Goal: Information Seeking & Learning: Learn about a topic

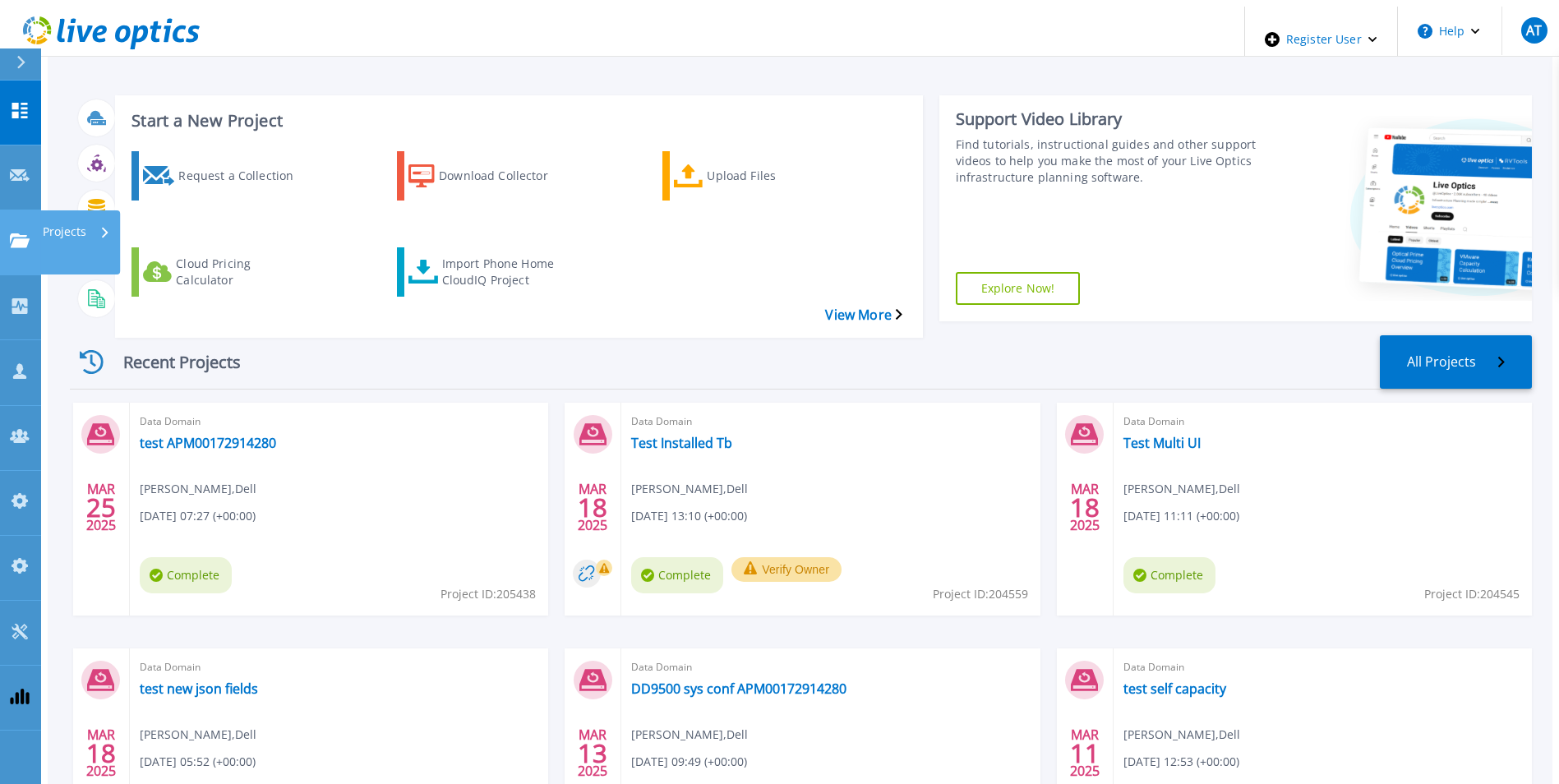
click at [29, 234] on div "Projects" at bounding box center [48, 243] width 76 height 18
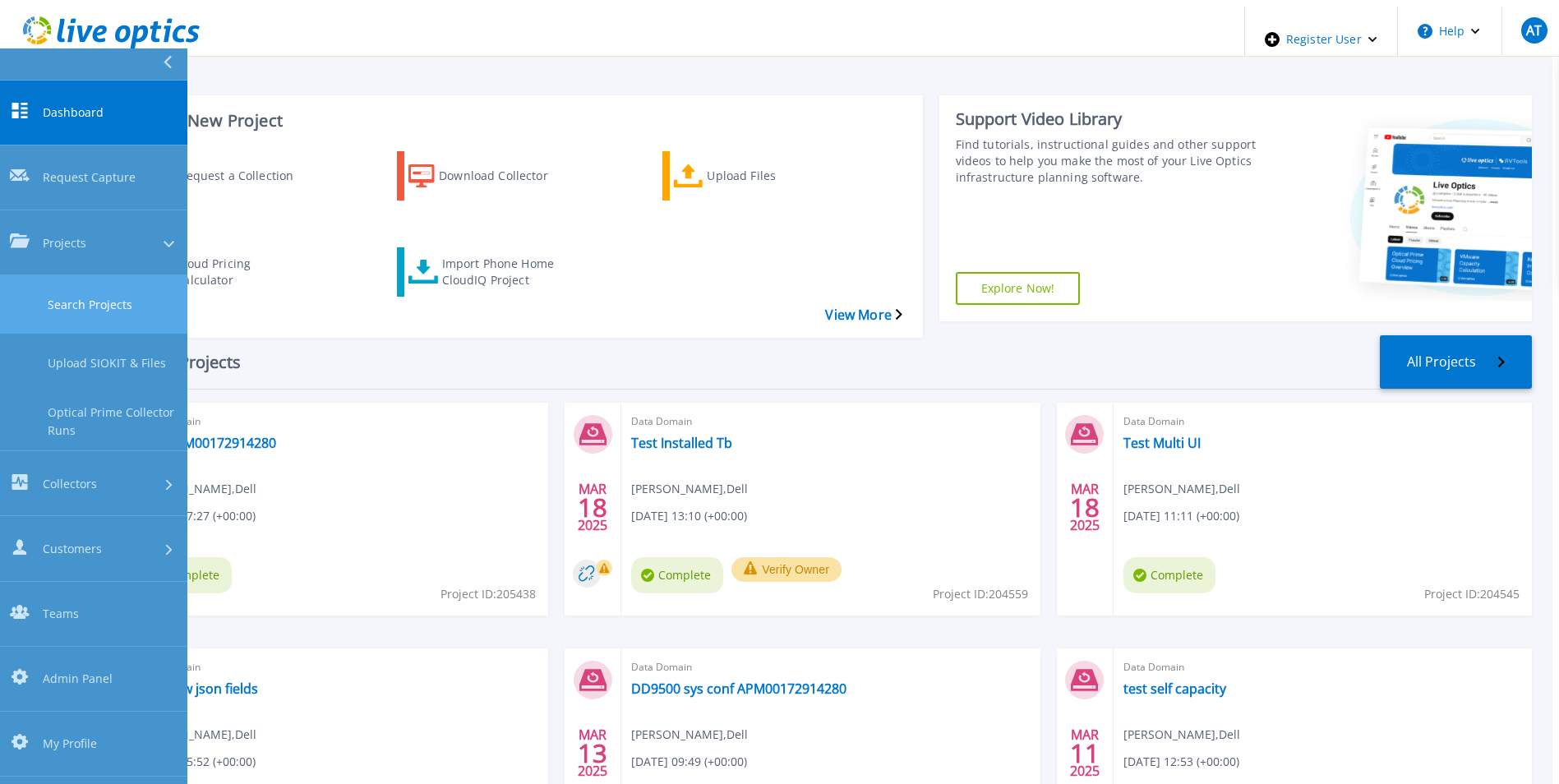
click at [66, 276] on link "Search Projects" at bounding box center [94, 305] width 187 height 58
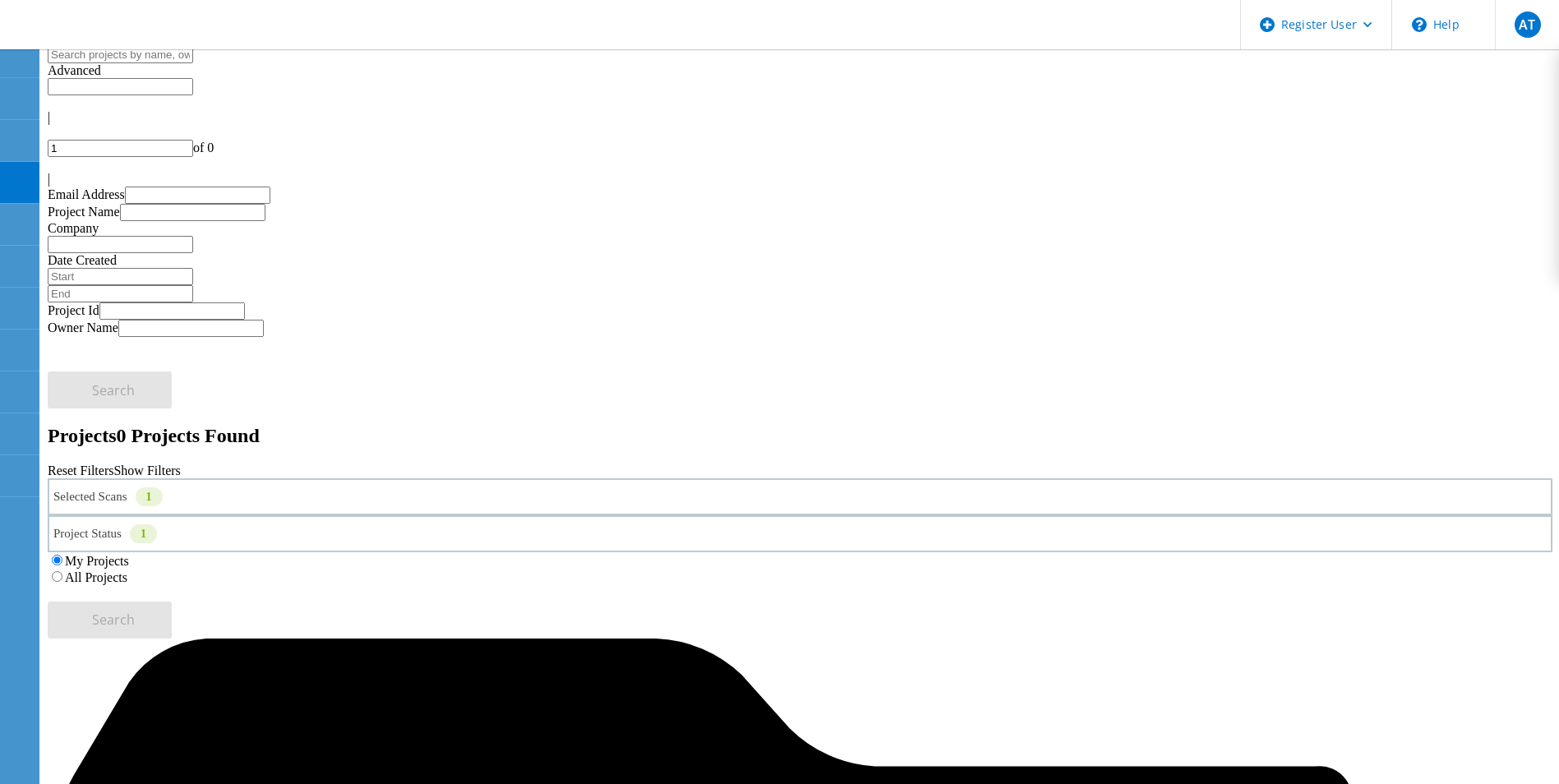
click at [128, 570] on label "All Projects" at bounding box center [96, 577] width 62 height 14
click at [62, 571] on input "All Projects" at bounding box center [57, 576] width 11 height 11
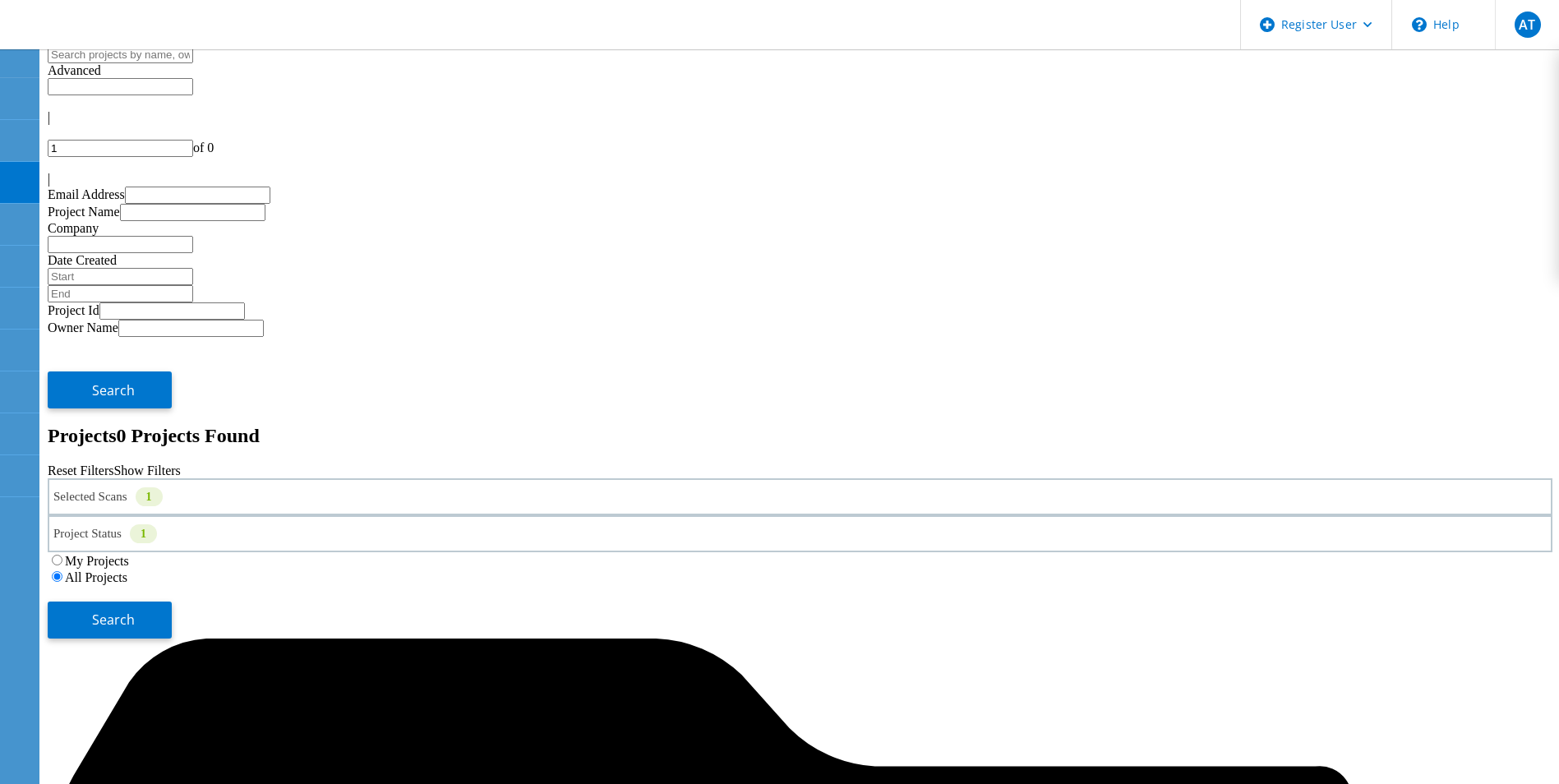
click at [445, 478] on div "Selected Scans 1" at bounding box center [800, 497] width 1504 height 37
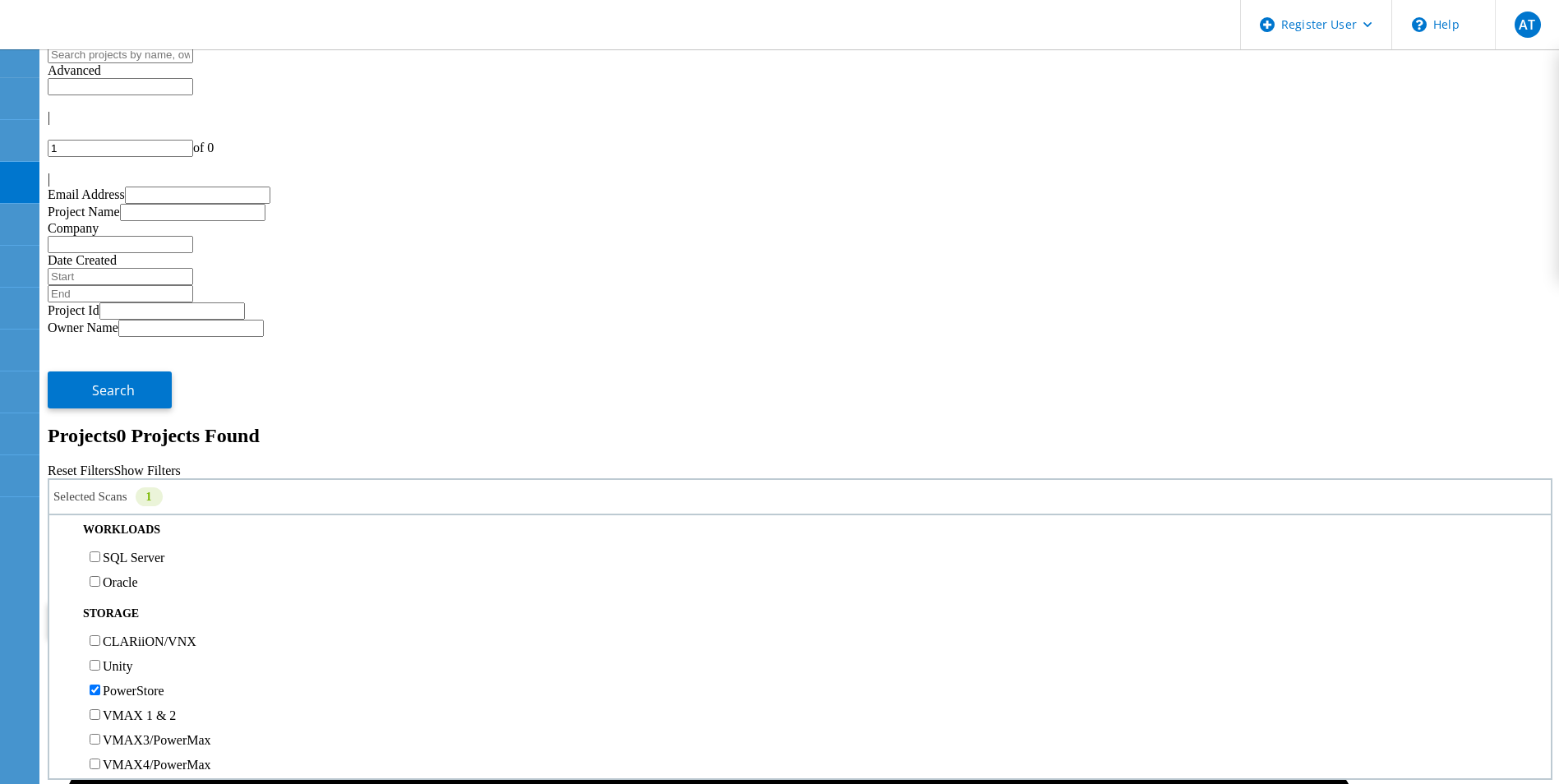
scroll to position [328, 0]
click at [171, 601] on button "Search" at bounding box center [109, 619] width 124 height 37
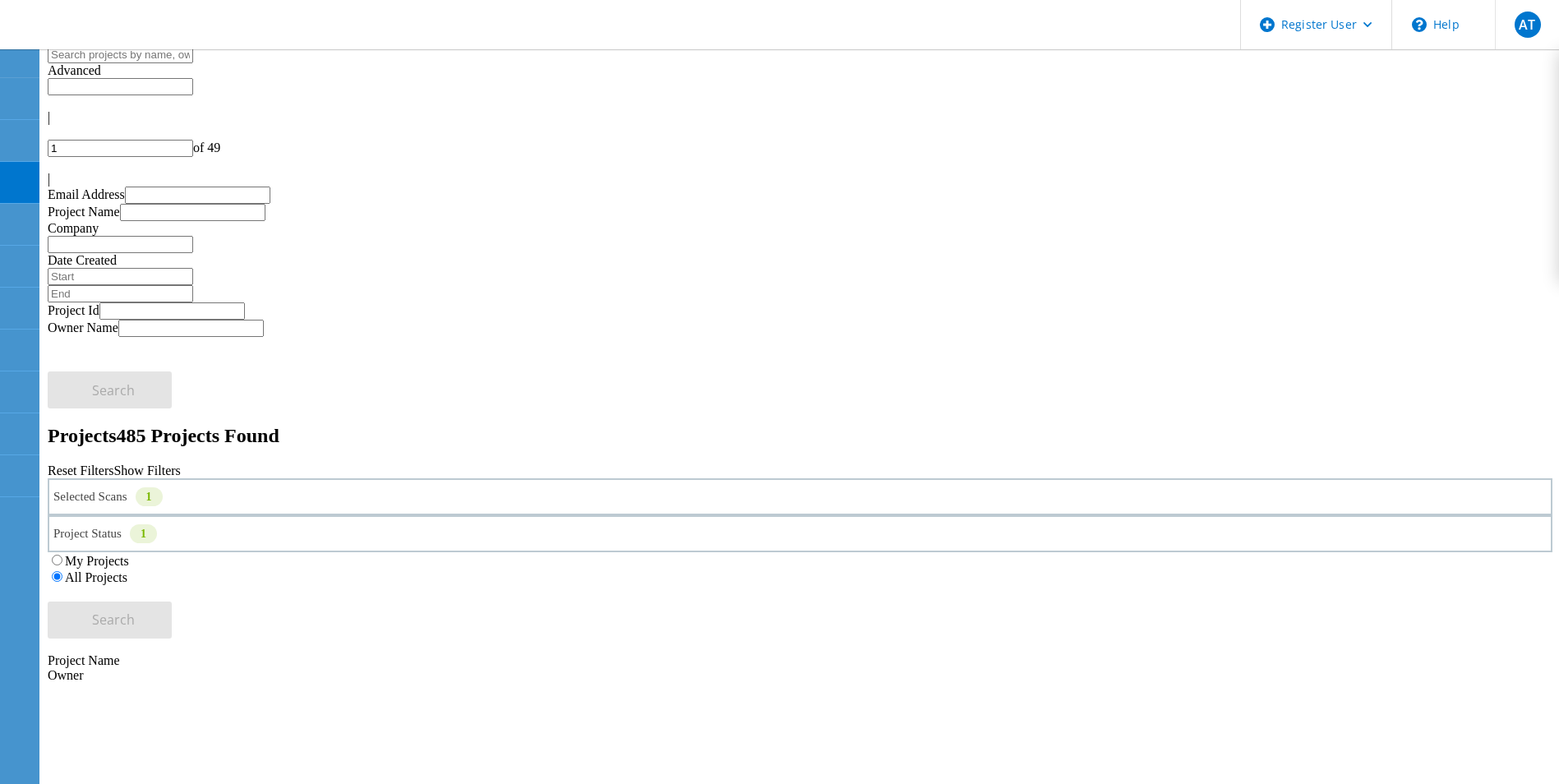
click at [193, 139] on input "1" at bounding box center [120, 148] width 145 height 18
type input "15"
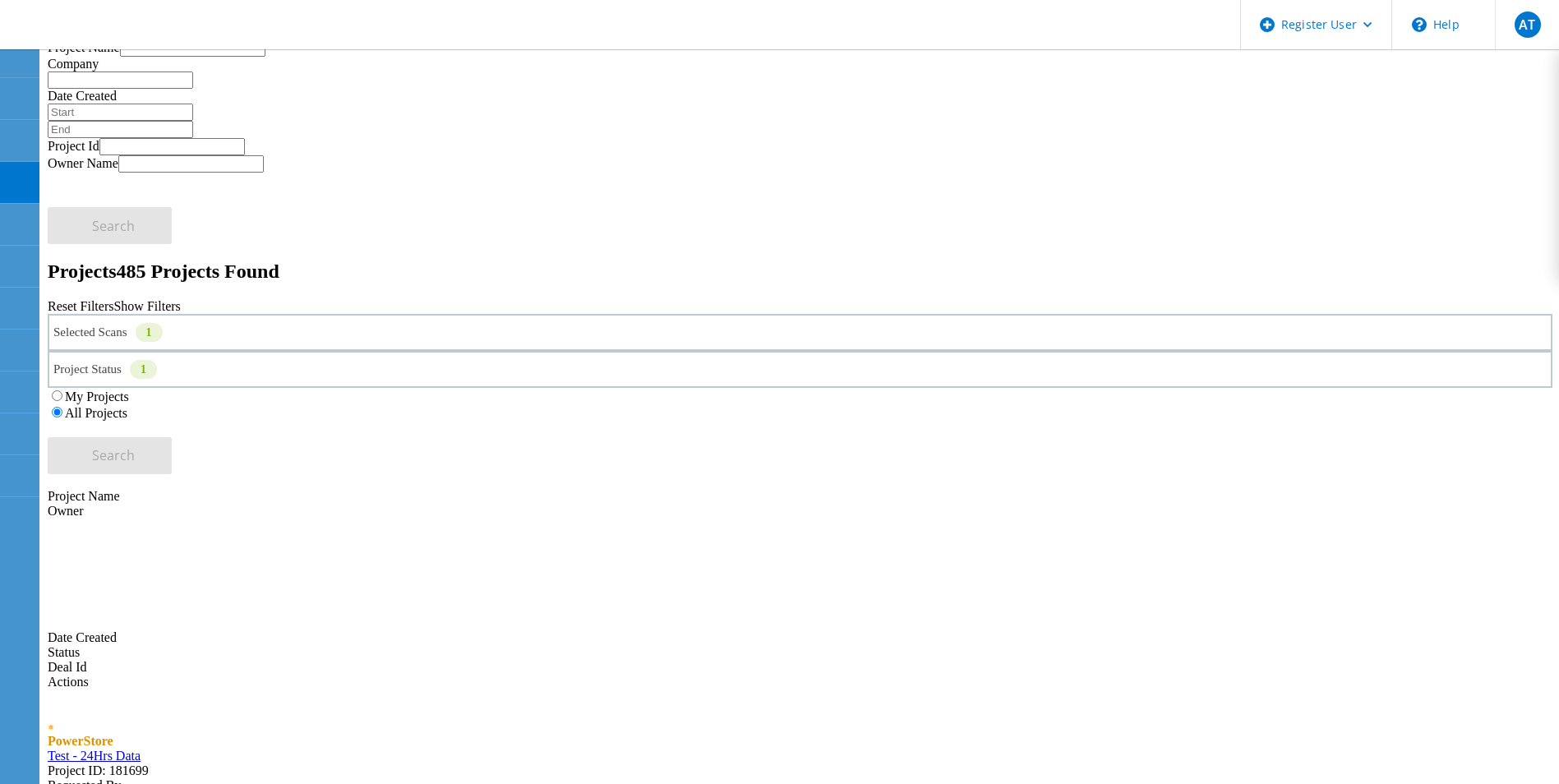
scroll to position [82, 0]
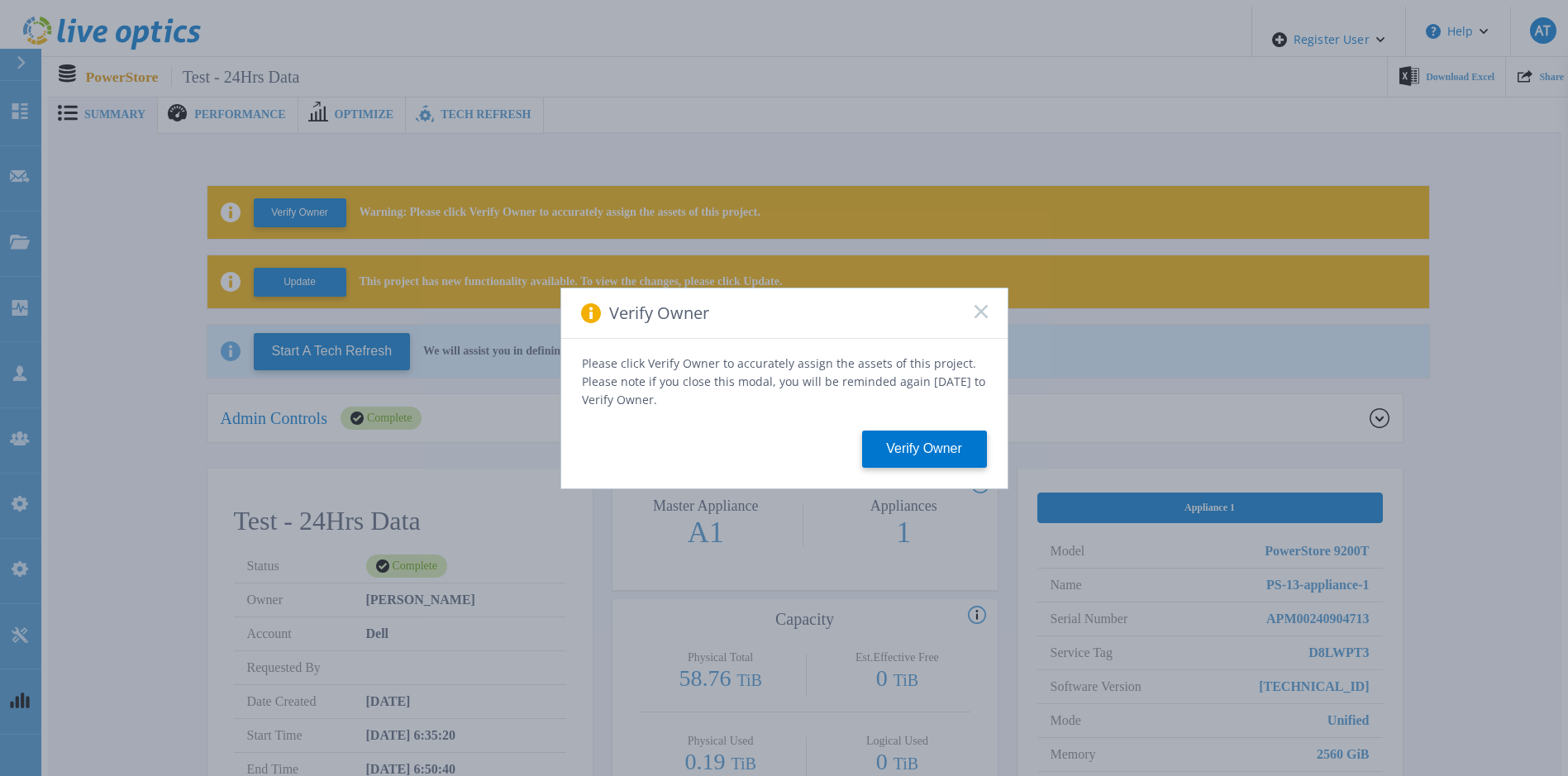
click at [982, 318] on rect at bounding box center [980, 311] width 14 height 14
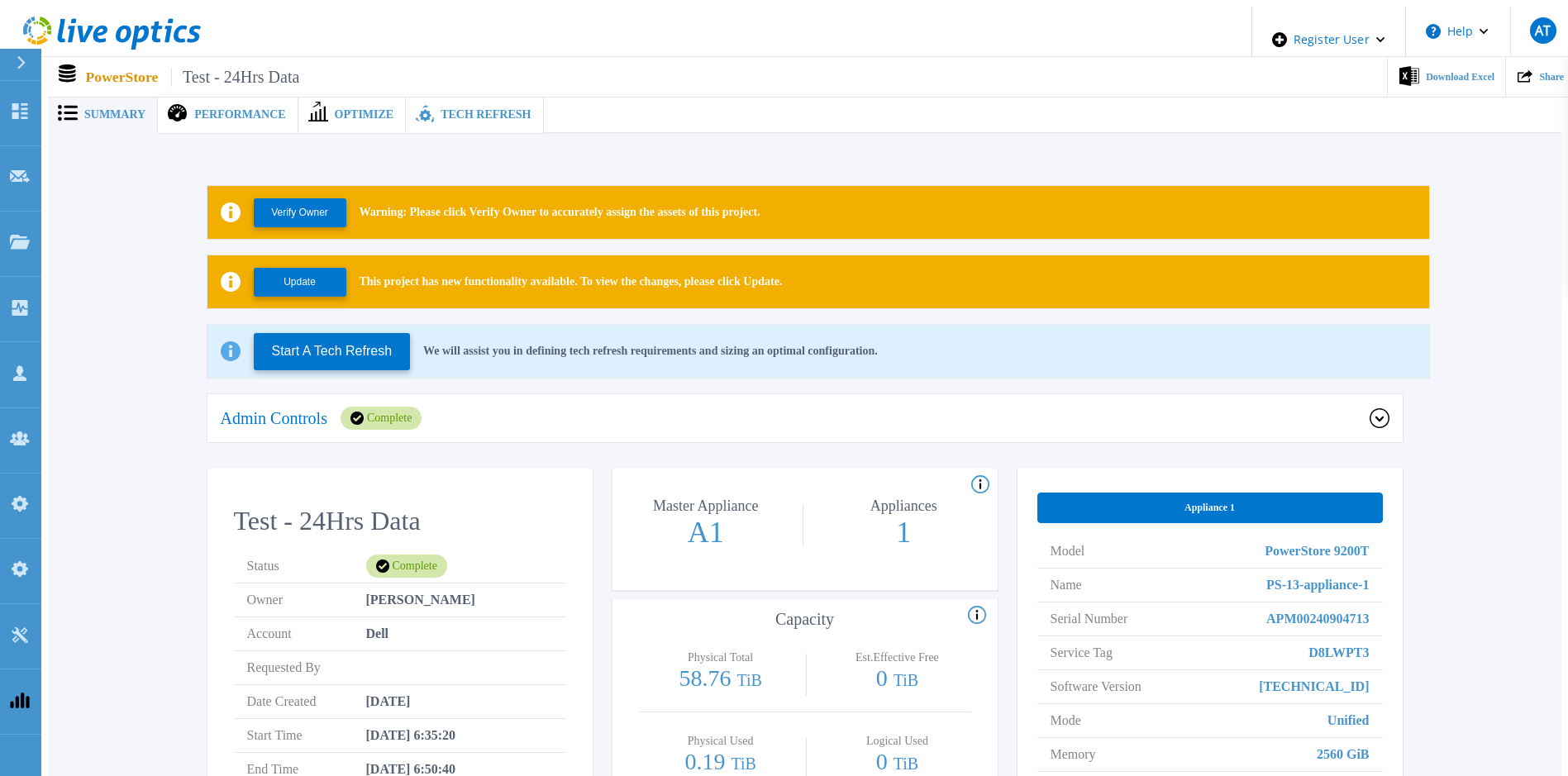
click at [462, 110] on span "Tech Refresh" at bounding box center [485, 115] width 90 height 12
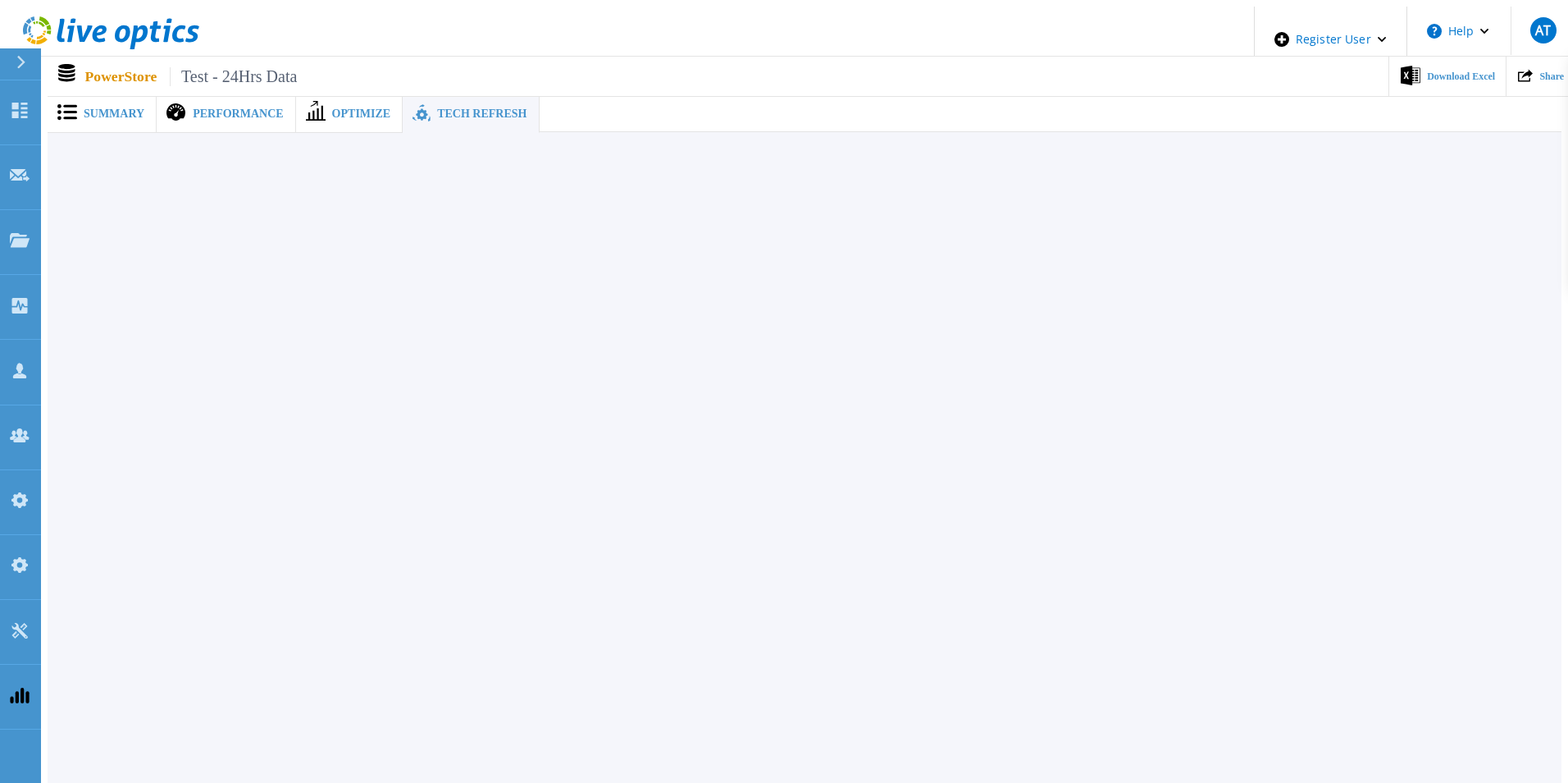
click at [106, 117] on div "Summary" at bounding box center [102, 114] width 109 height 38
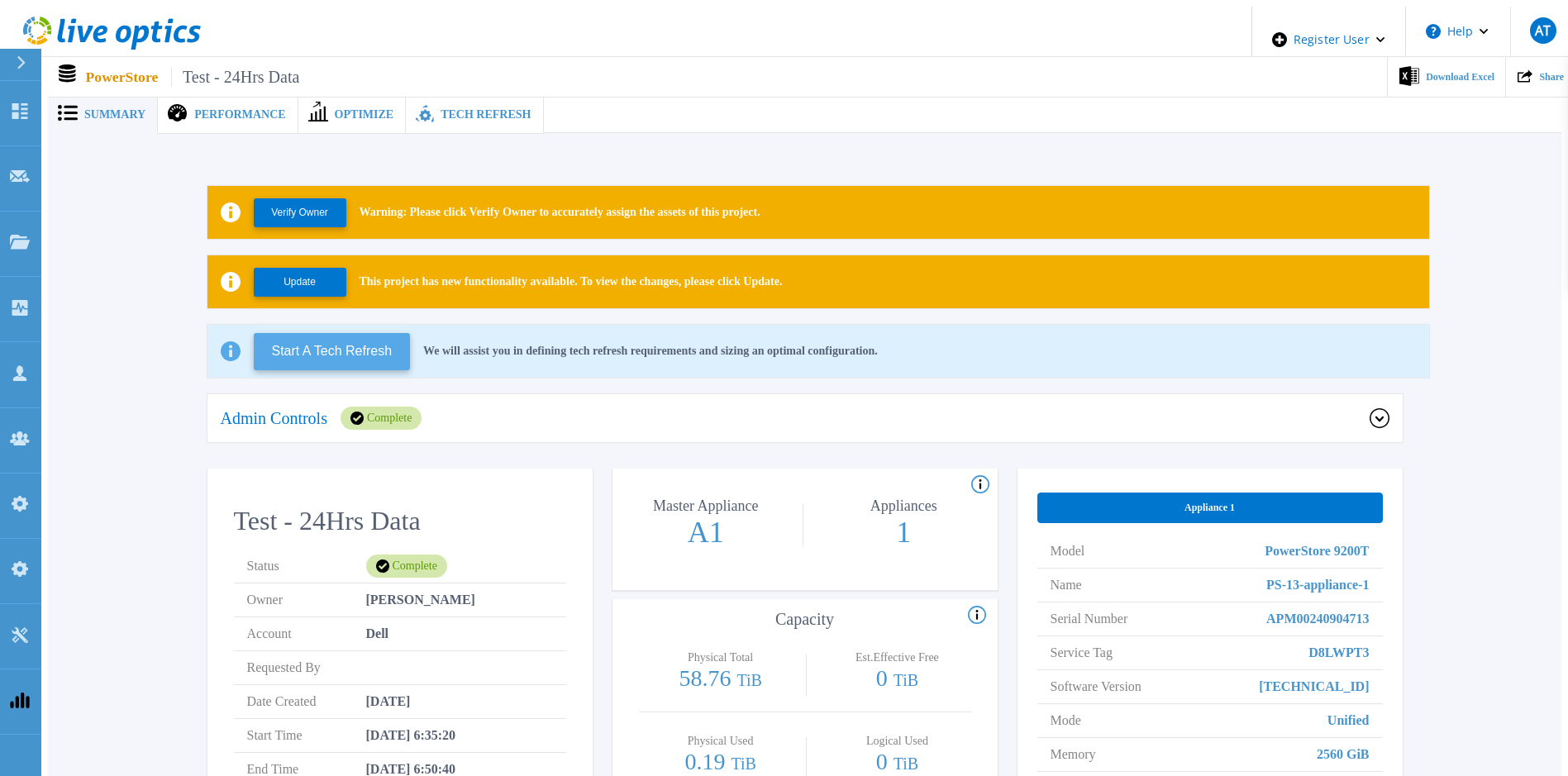
click at [357, 340] on button "Start A Tech Refresh" at bounding box center [332, 352] width 157 height 37
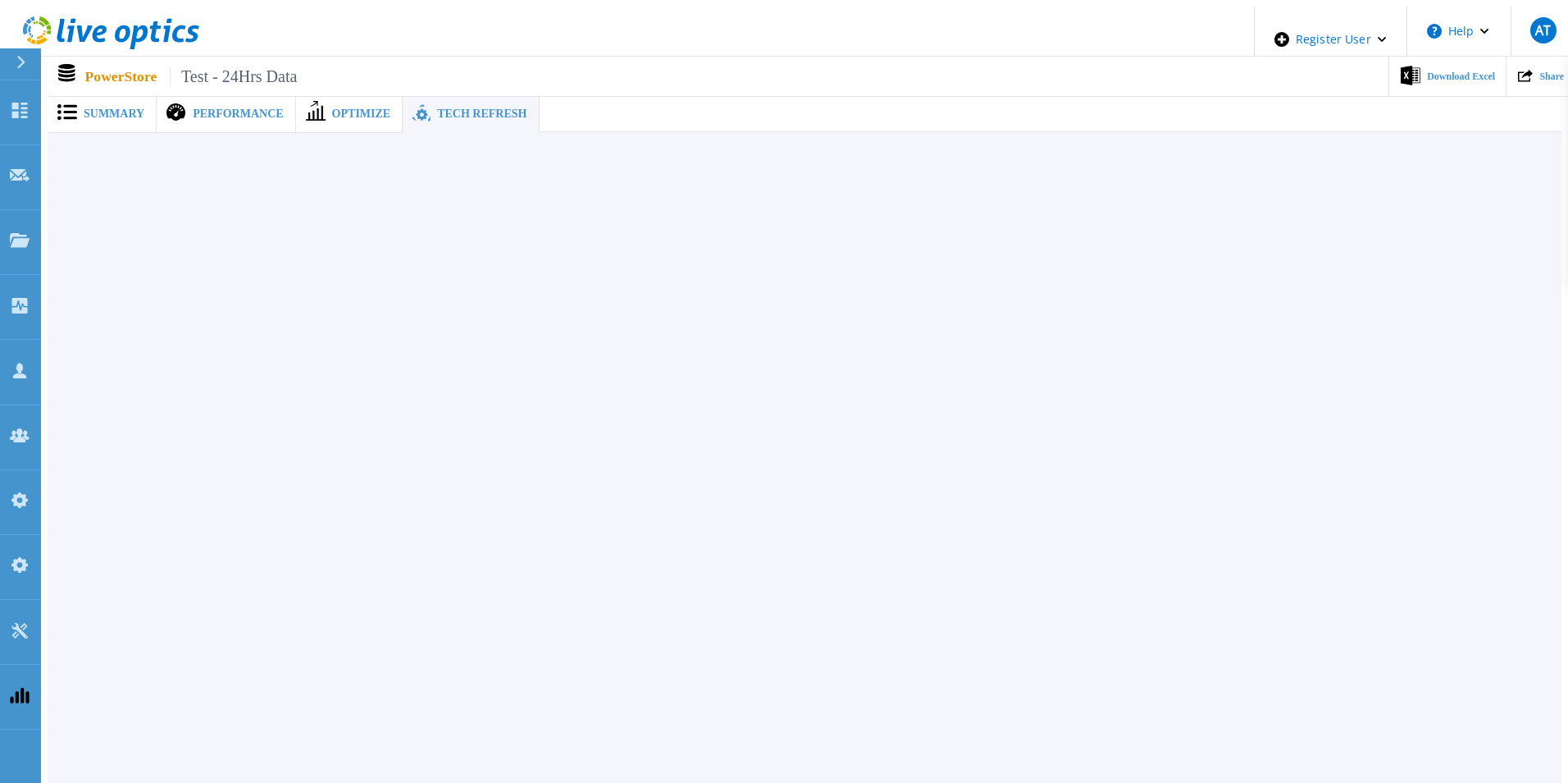
click at [112, 113] on span "Summary" at bounding box center [114, 114] width 60 height 12
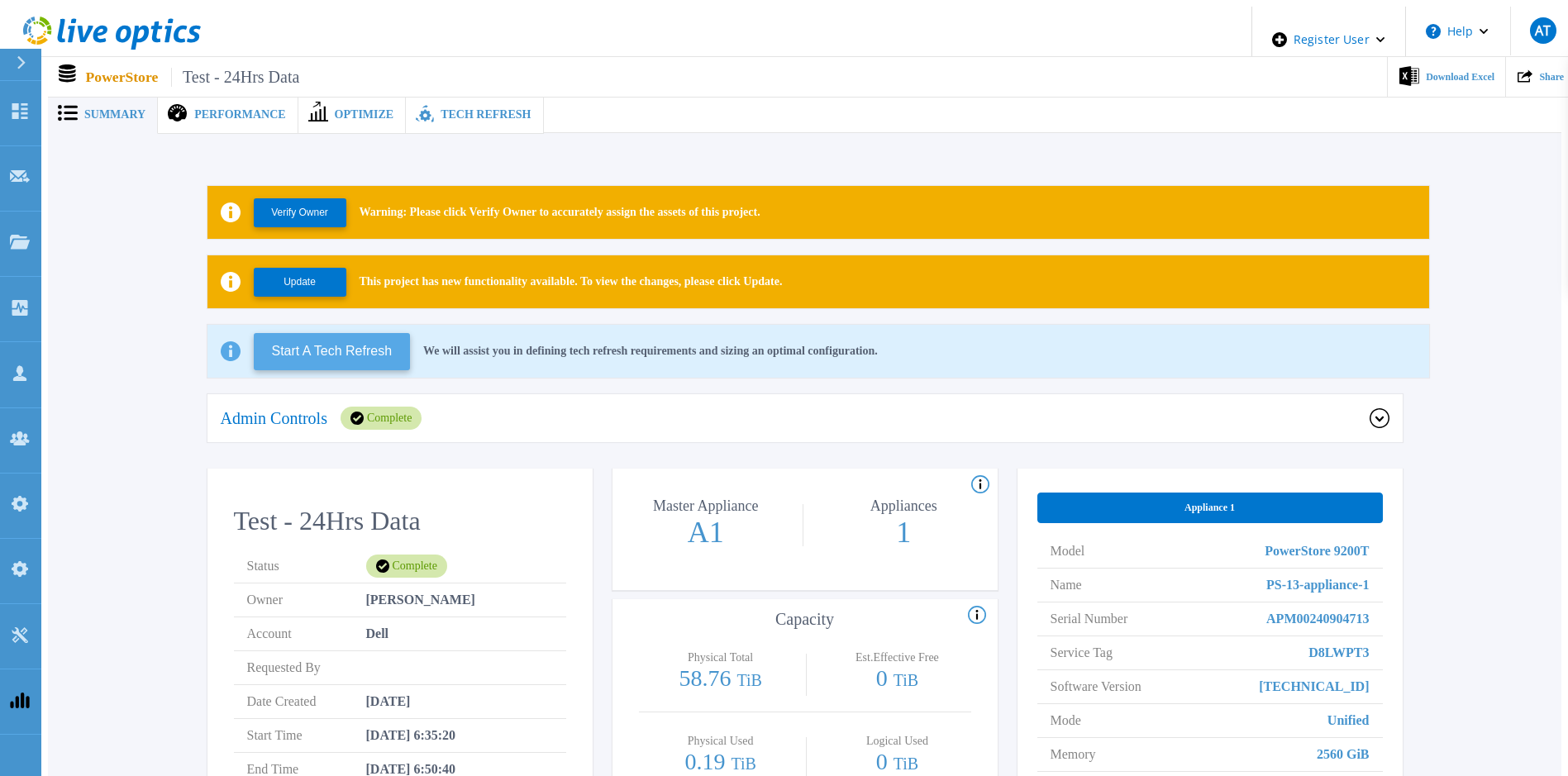
click at [329, 346] on button "Start A Tech Refresh" at bounding box center [332, 352] width 157 height 37
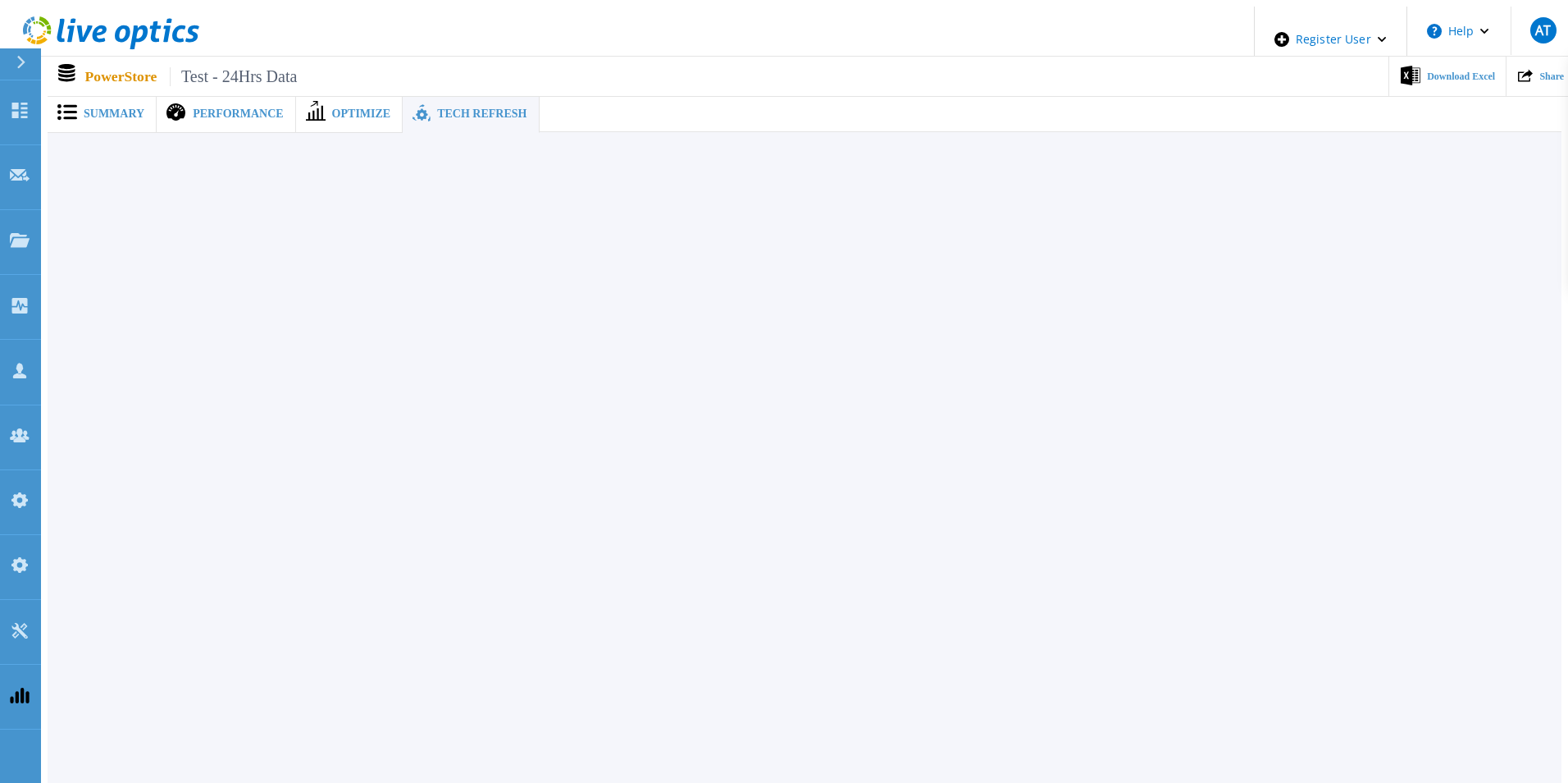
click at [121, 110] on span "Summary" at bounding box center [114, 114] width 60 height 12
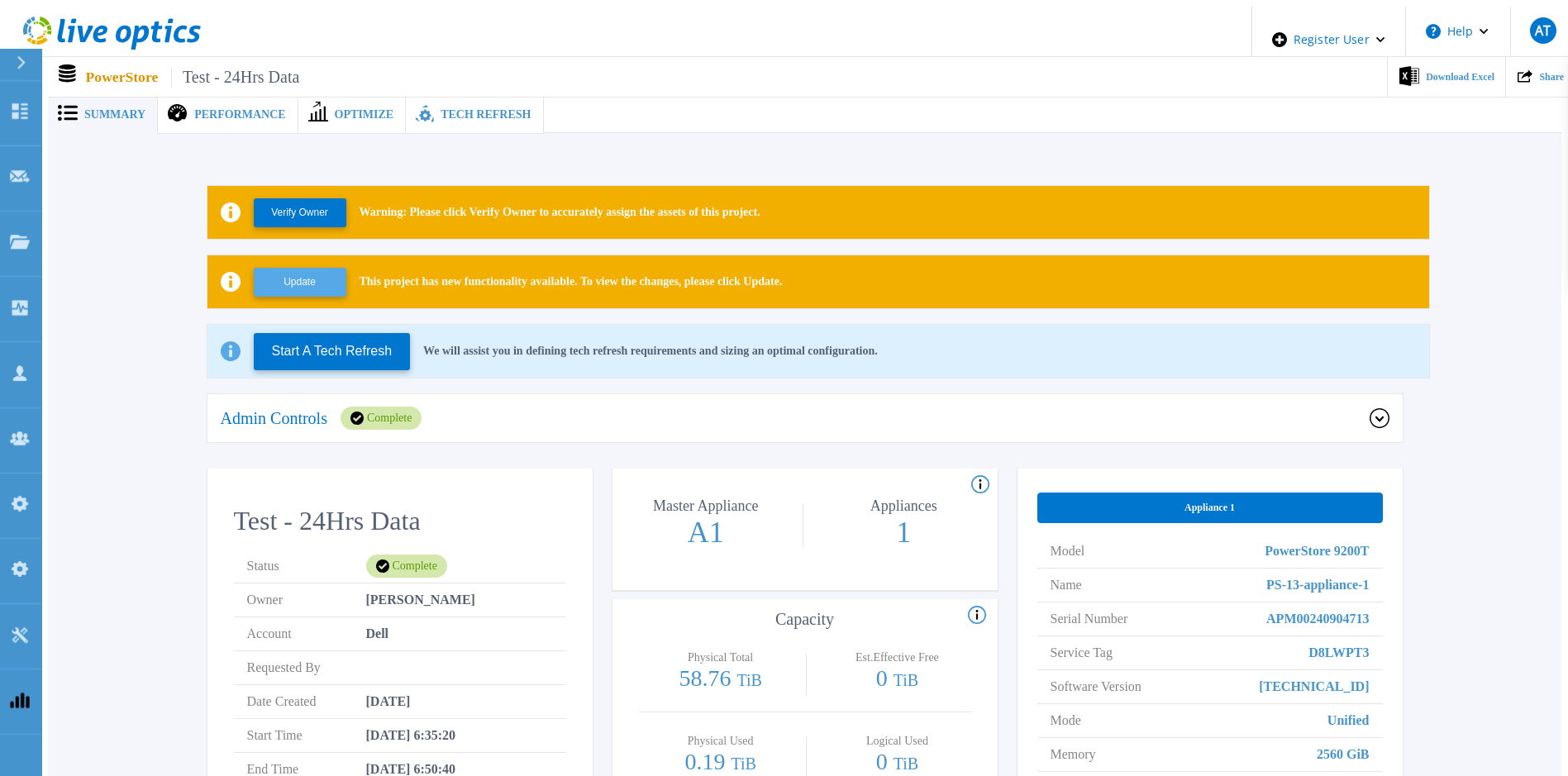
click at [318, 273] on button "Update" at bounding box center [300, 282] width 92 height 29
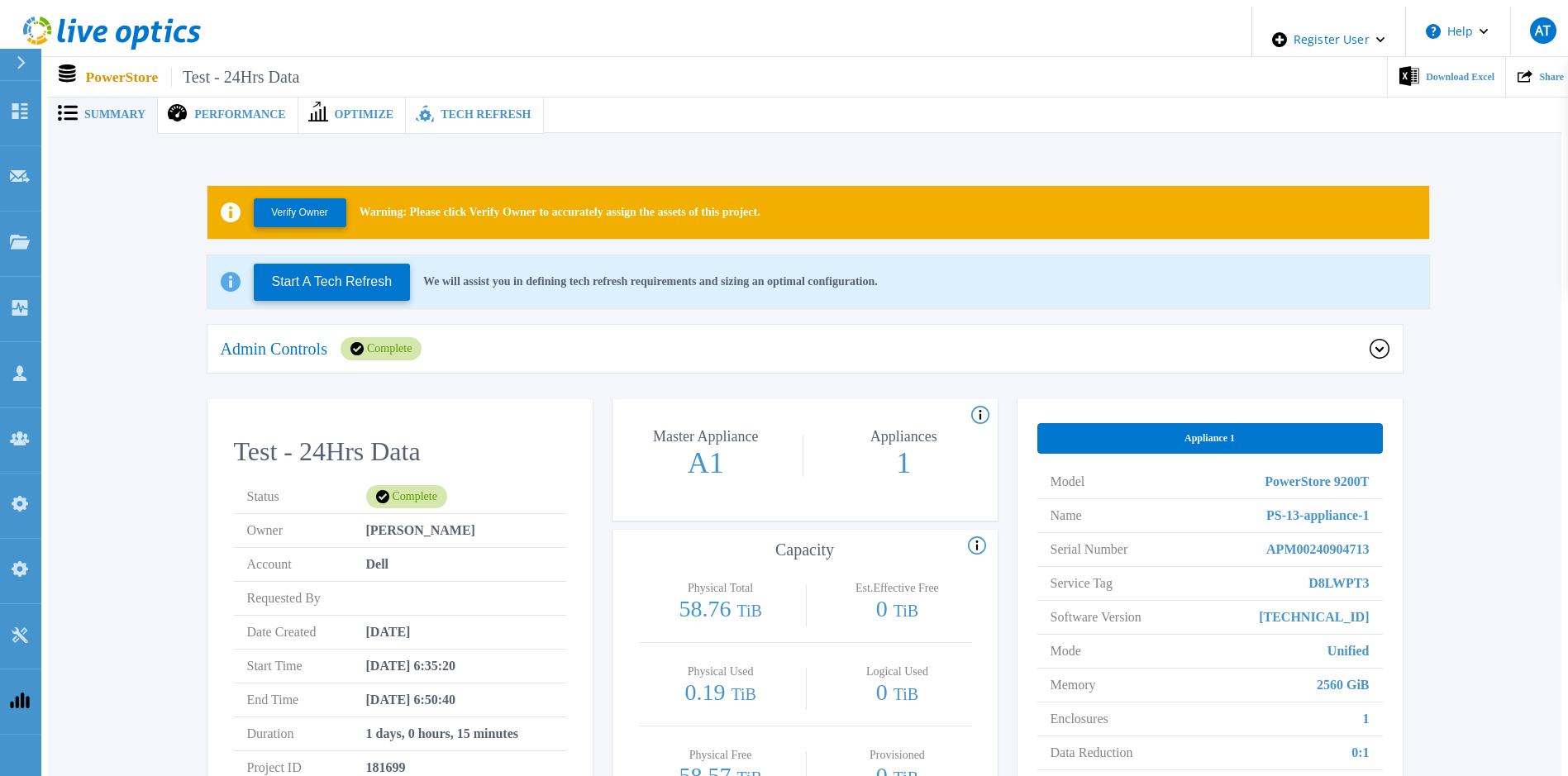
click at [459, 111] on span "Tech Refresh" at bounding box center [485, 115] width 90 height 12
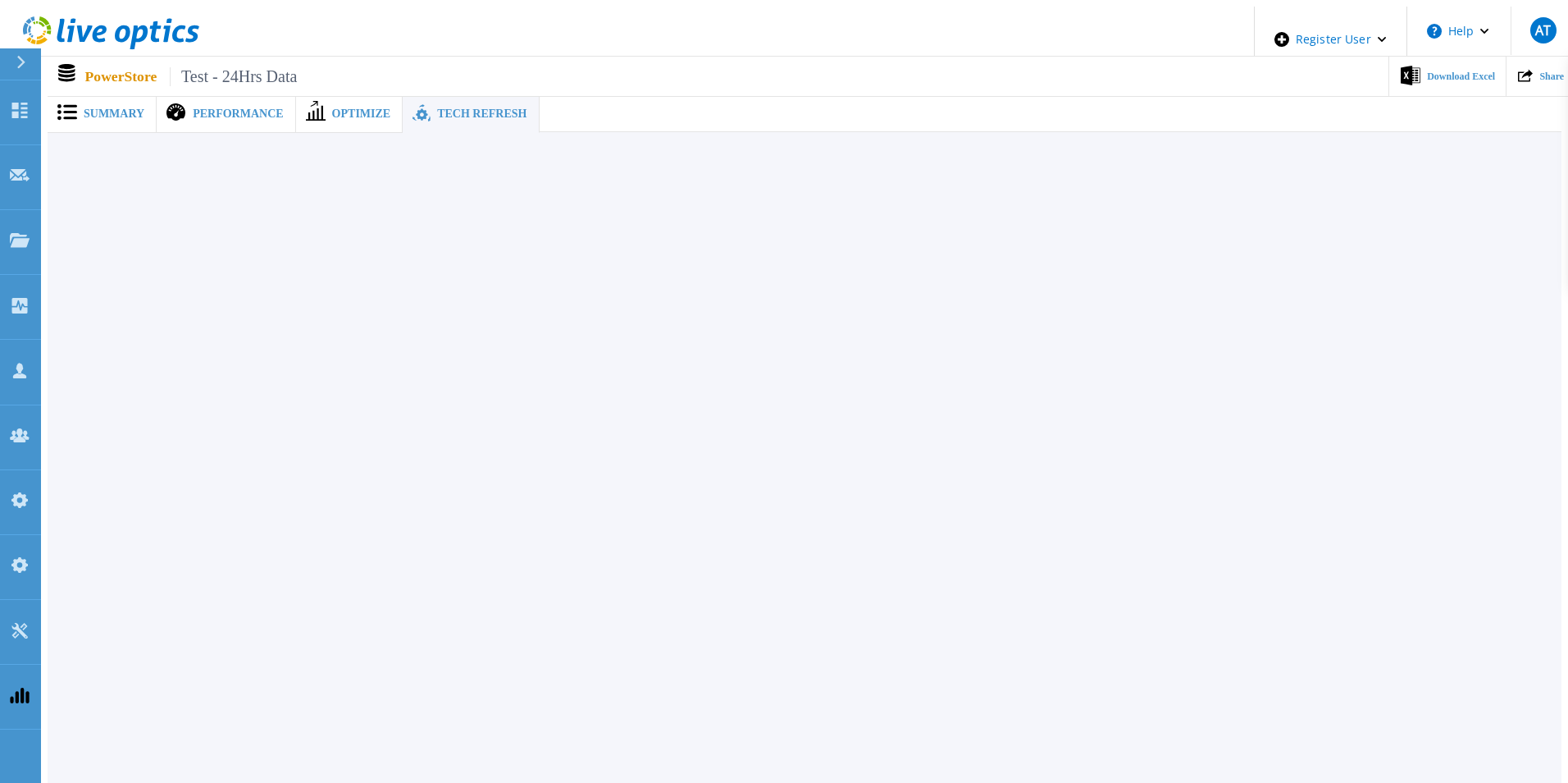
click at [306, 104] on icon at bounding box center [316, 111] width 19 height 19
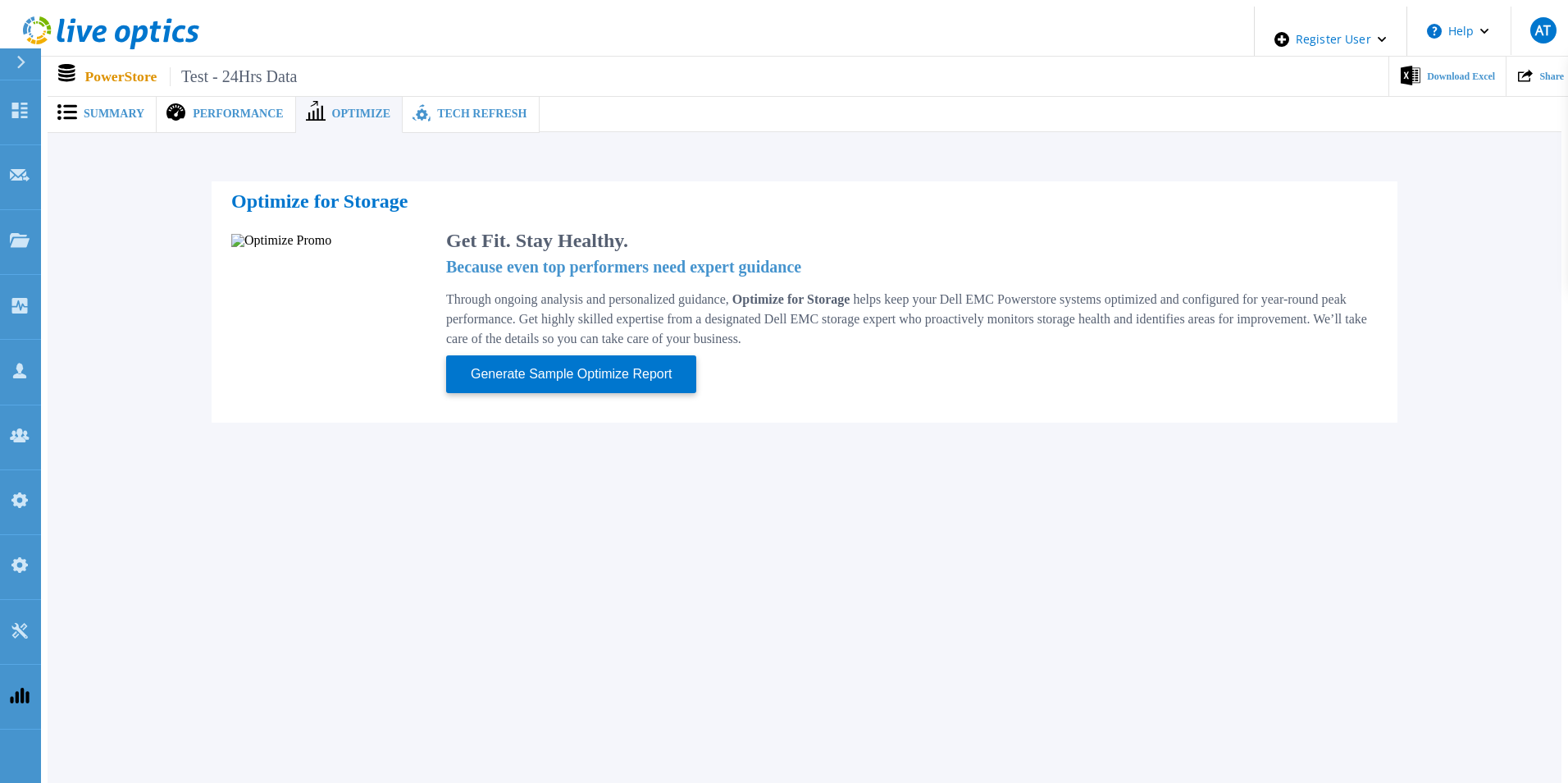
click at [196, 108] on span "Performance" at bounding box center [237, 114] width 90 height 12
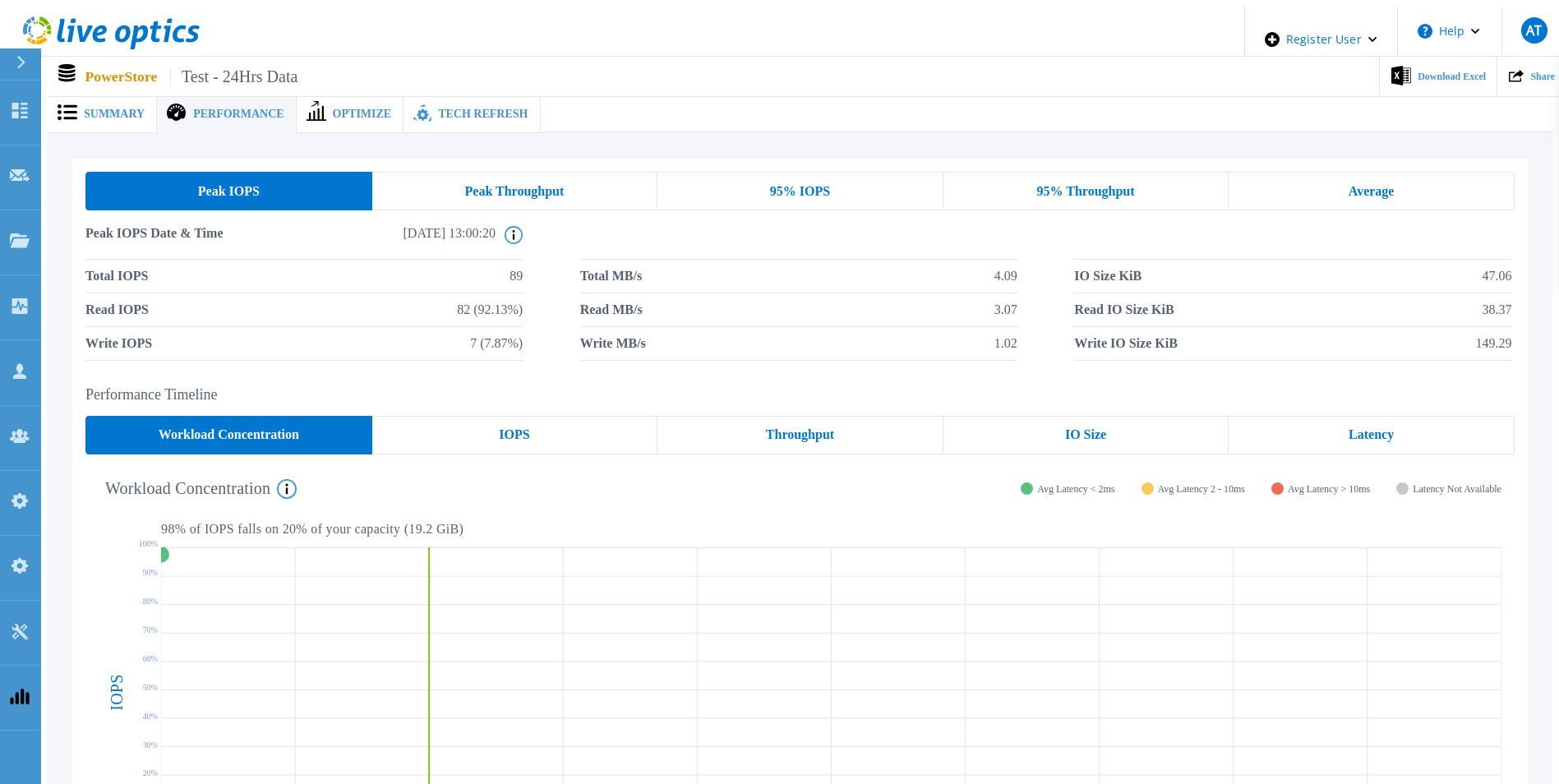
click at [109, 108] on span "Summary" at bounding box center [114, 114] width 60 height 12
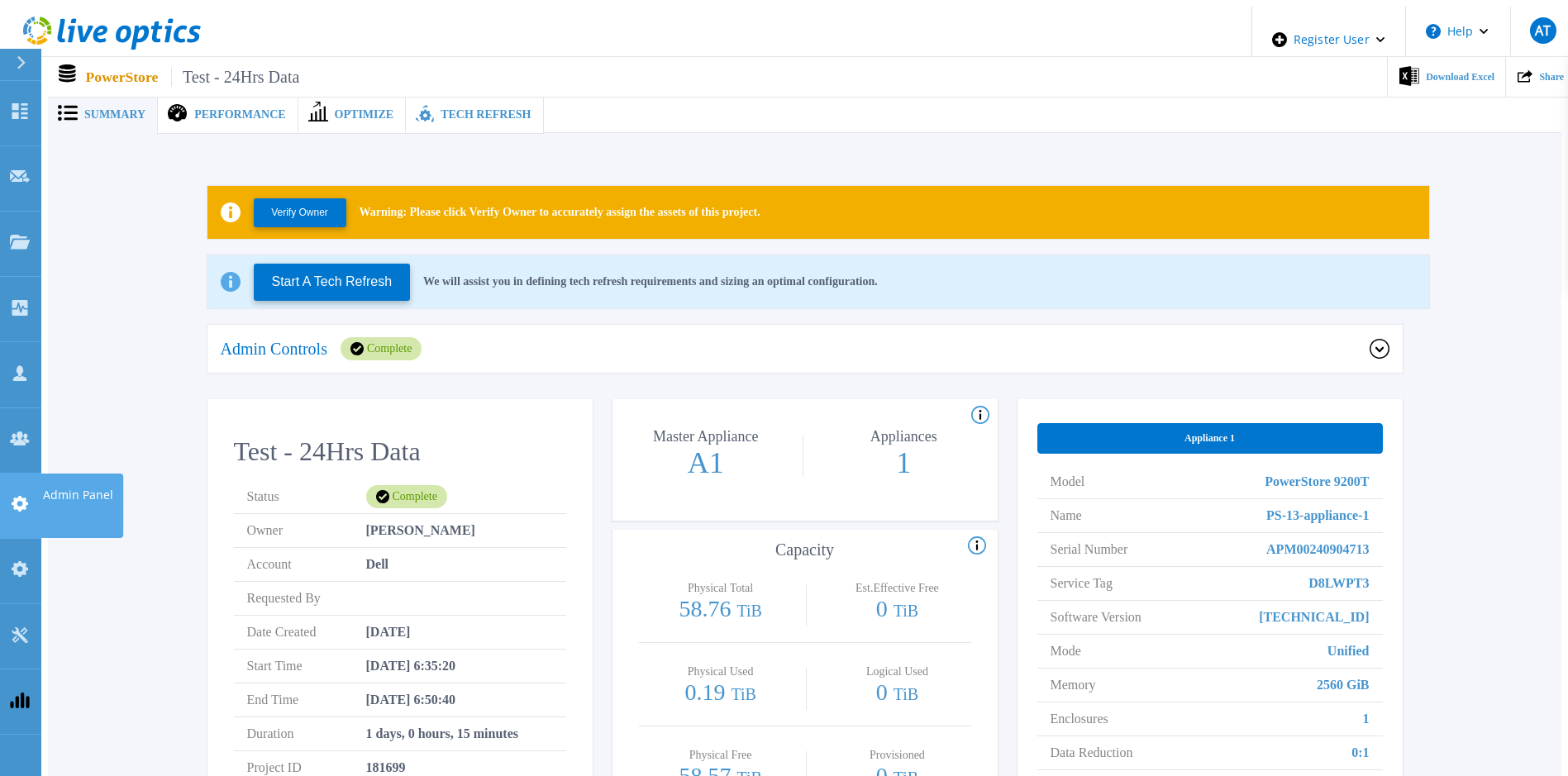
click at [24, 496] on icon at bounding box center [20, 504] width 17 height 16
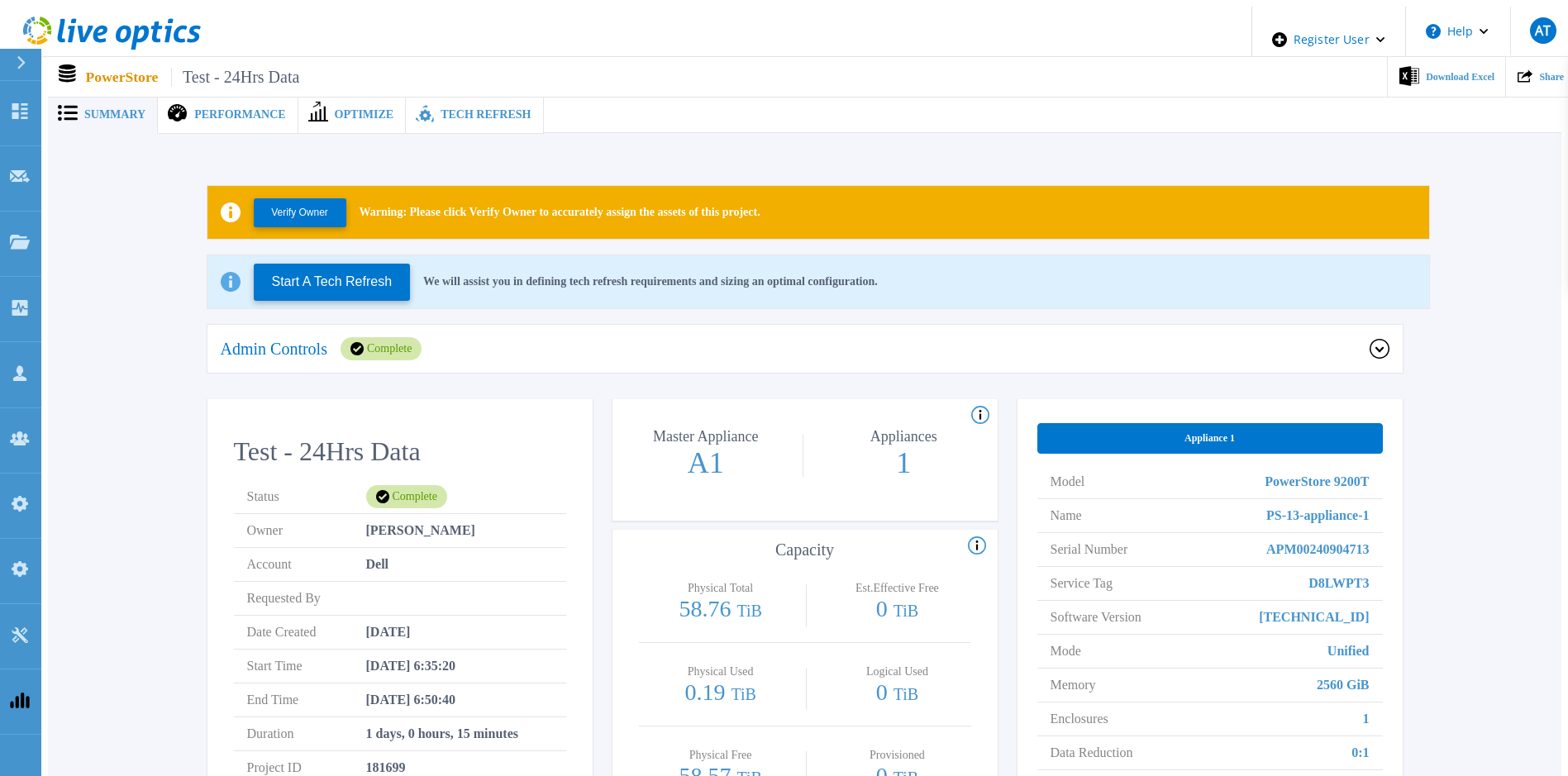
click at [463, 109] on span "Tech Refresh" at bounding box center [485, 115] width 90 height 12
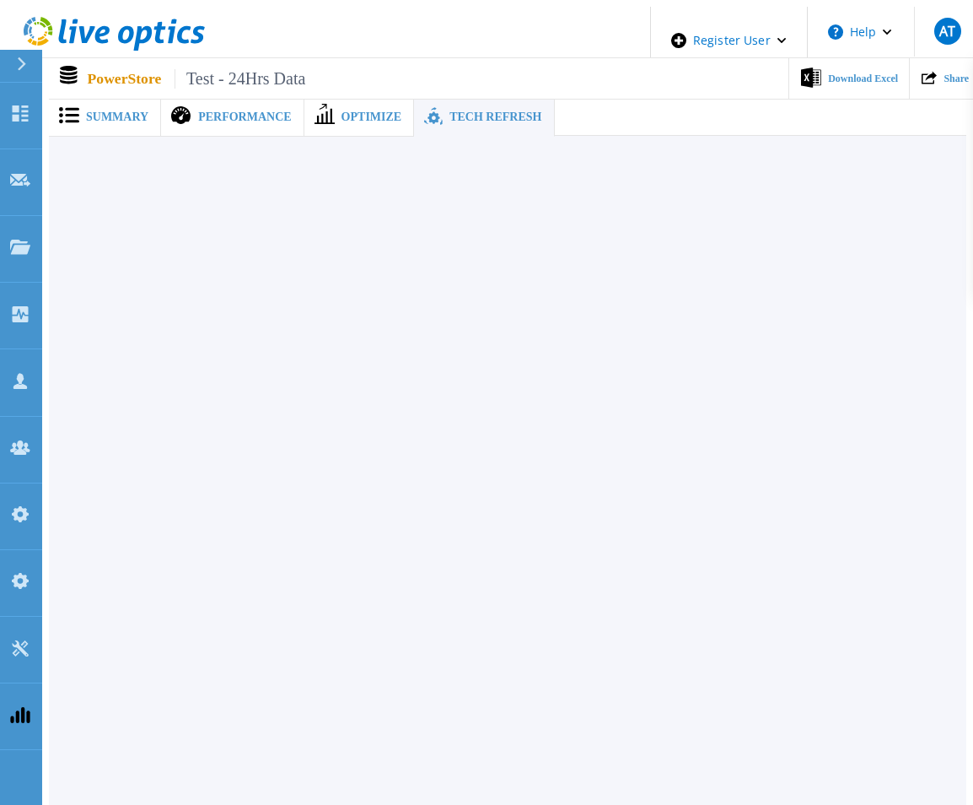
click at [113, 117] on div "Summary" at bounding box center [105, 117] width 112 height 39
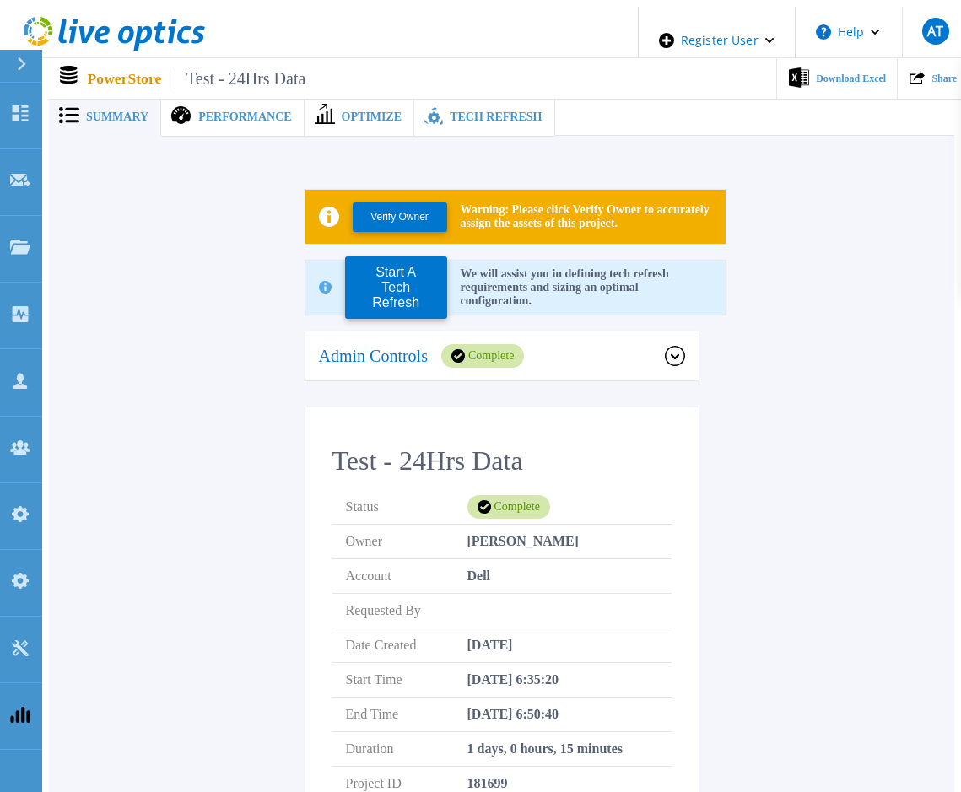
click at [671, 354] on icon at bounding box center [675, 356] width 20 height 20
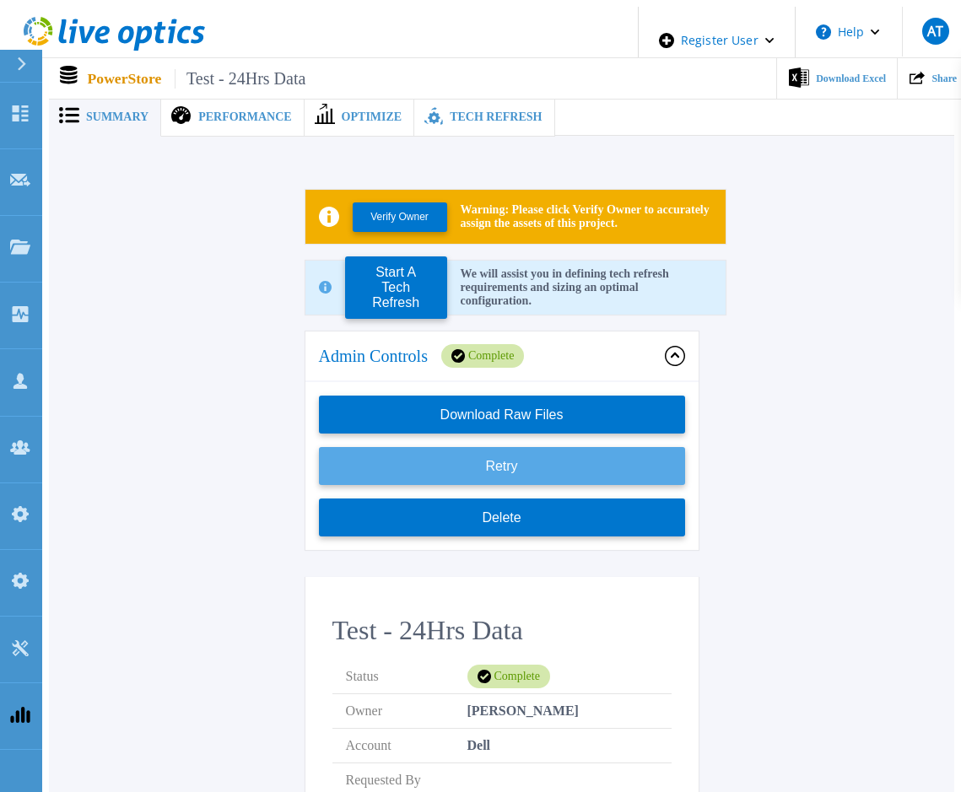
click at [559, 459] on button "Retry" at bounding box center [502, 466] width 366 height 38
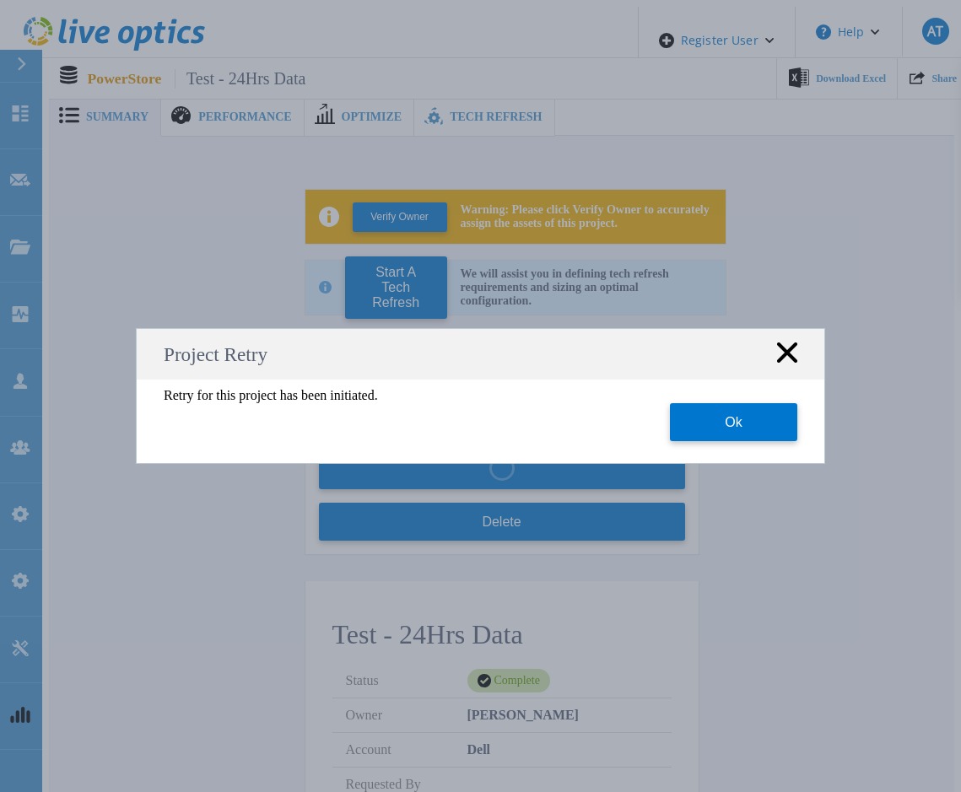
click at [757, 432] on button "Ok" at bounding box center [733, 422] width 127 height 38
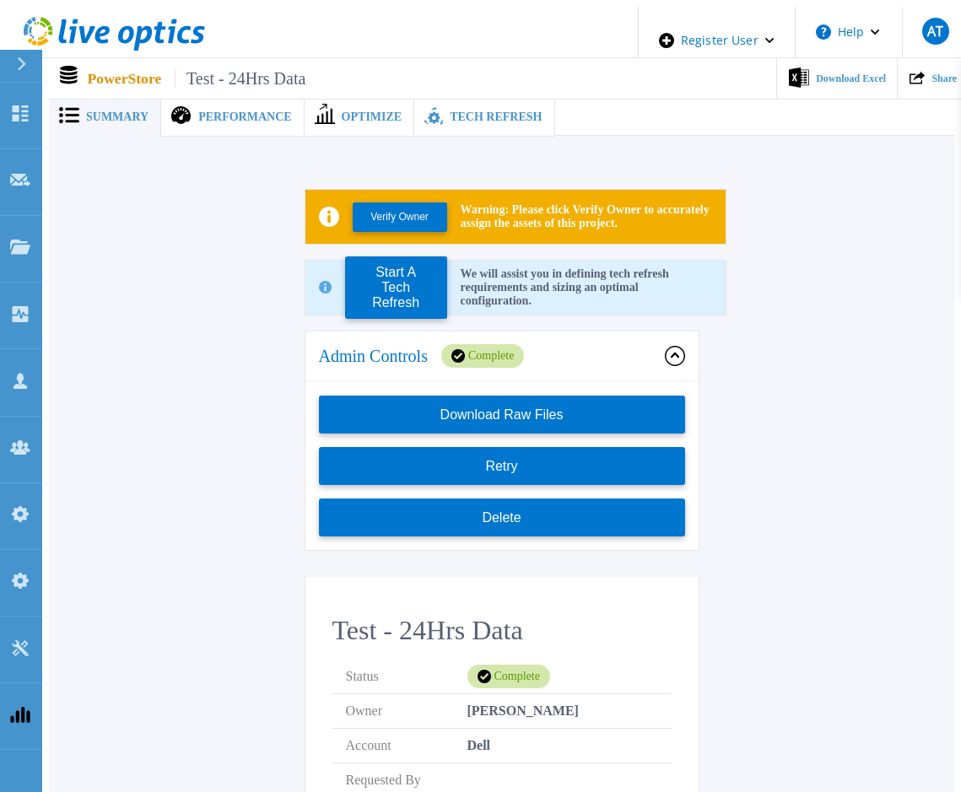
click at [229, 98] on div "Performance" at bounding box center [232, 117] width 143 height 39
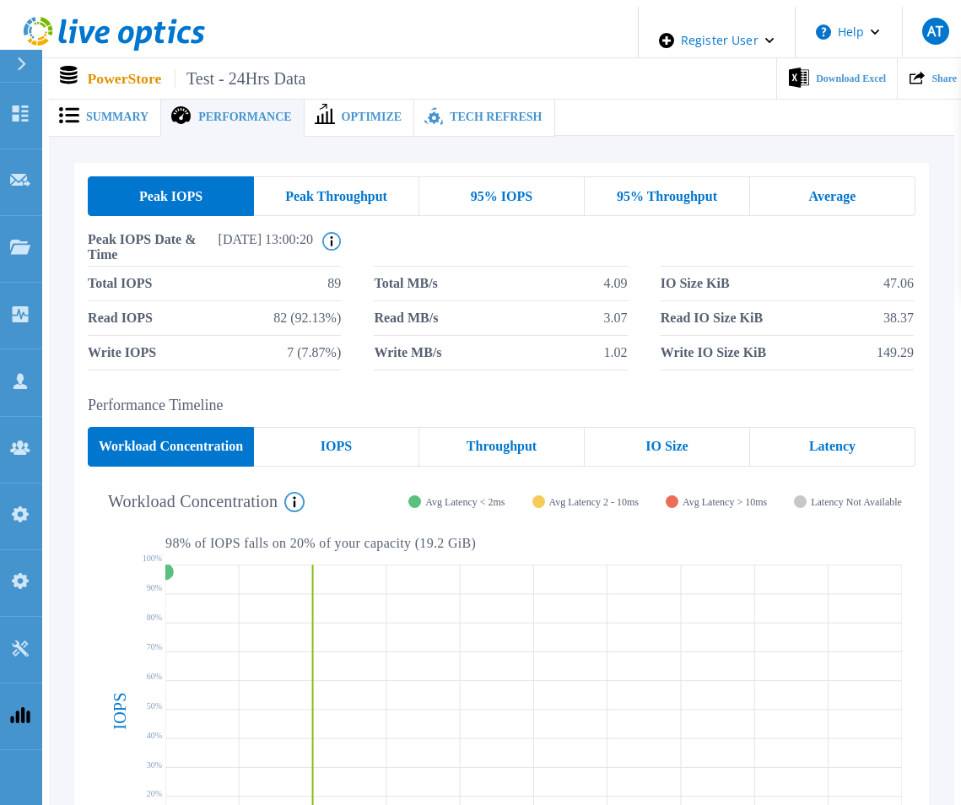
click at [342, 114] on span "Optimize" at bounding box center [372, 117] width 61 height 12
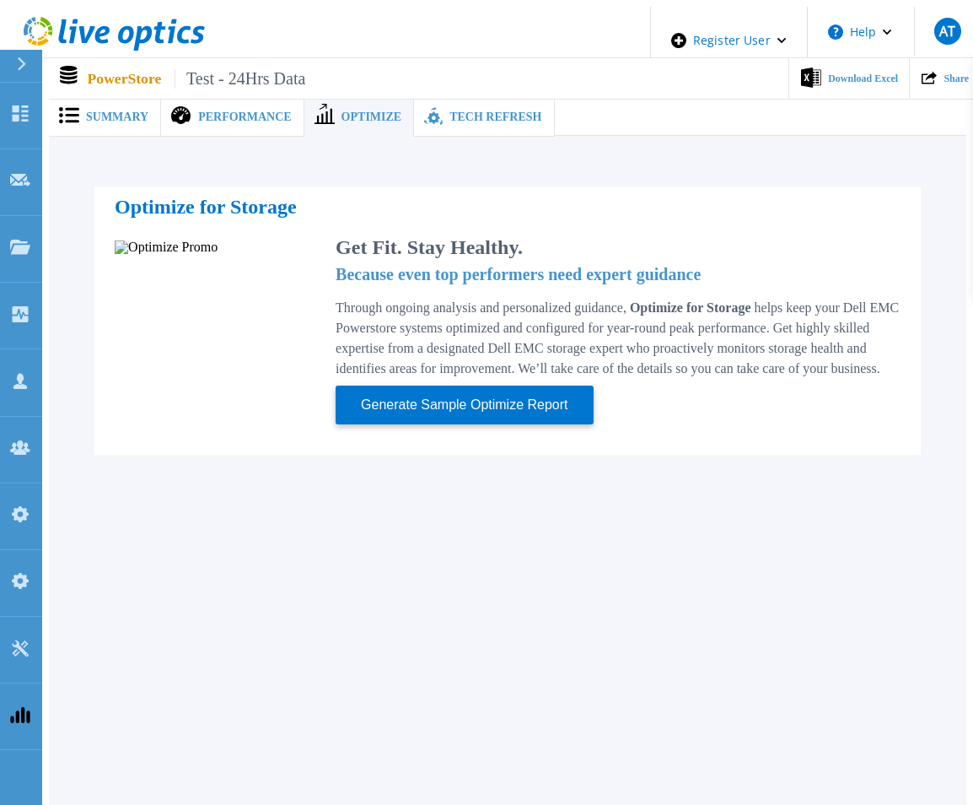
click at [417, 109] on span at bounding box center [431, 117] width 35 height 22
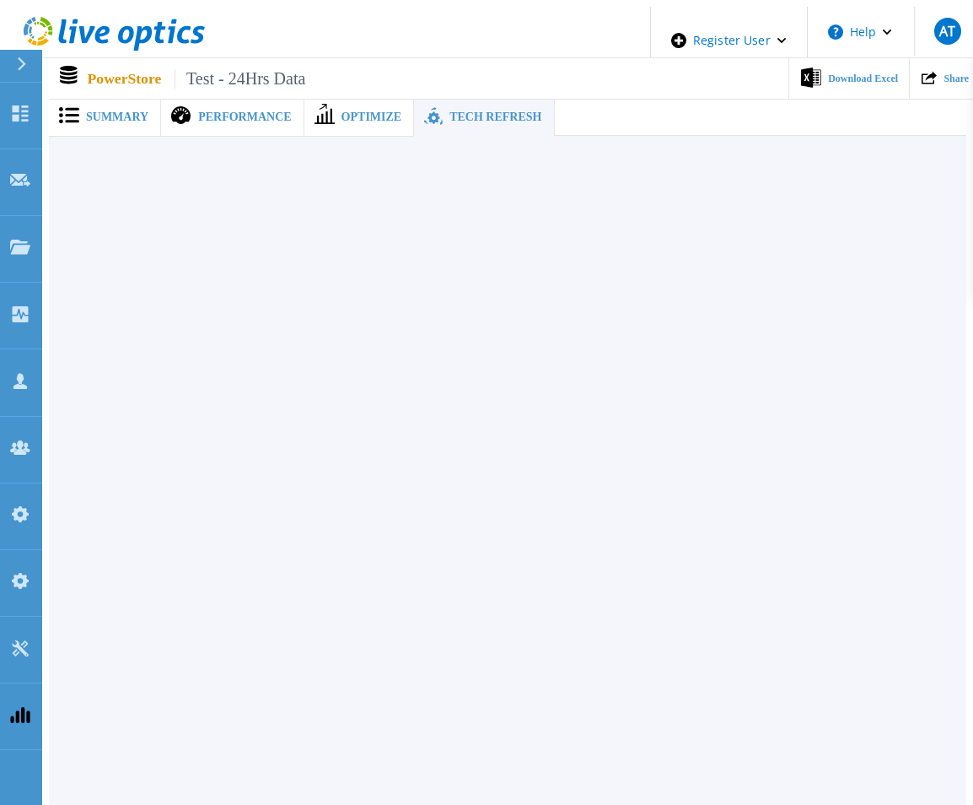
click at [89, 113] on span "Summary" at bounding box center [117, 117] width 62 height 12
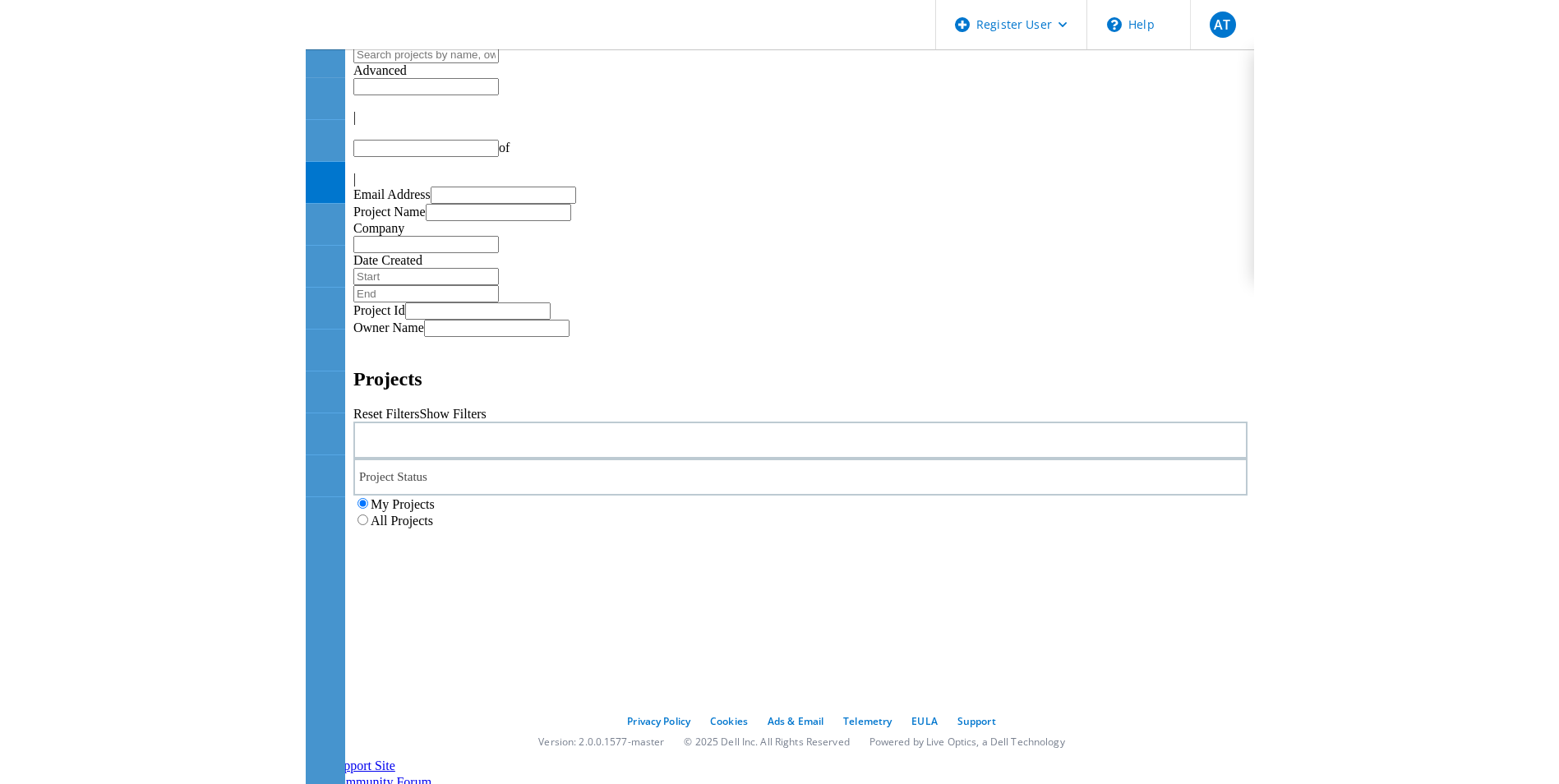
scroll to position [102, 0]
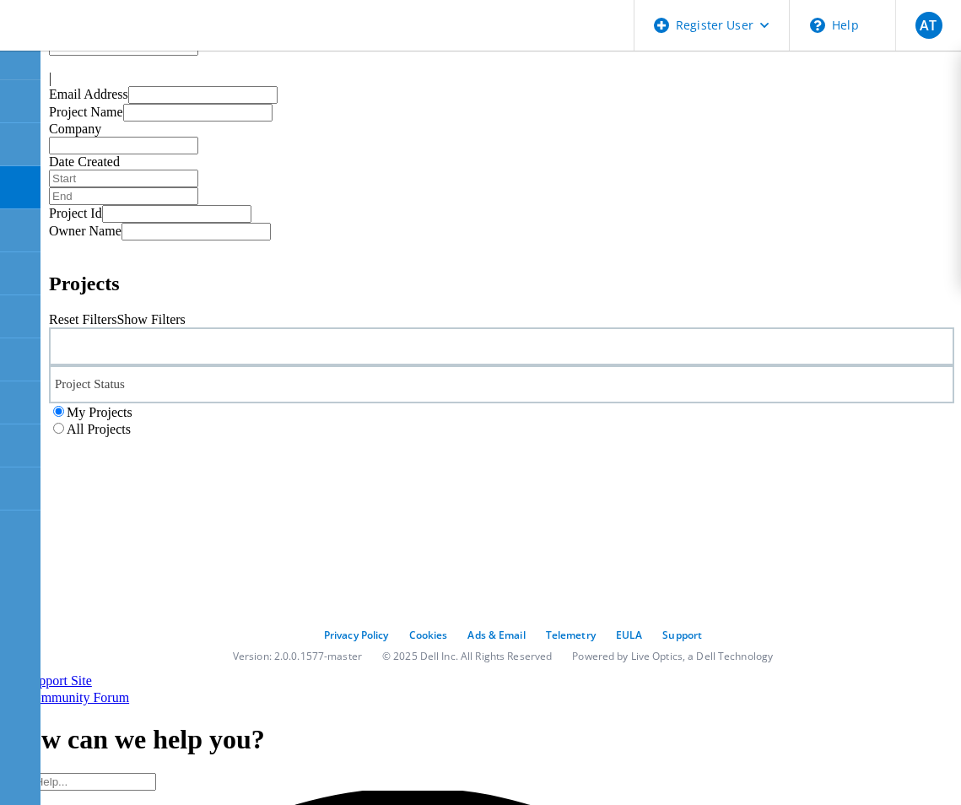
type input "1"
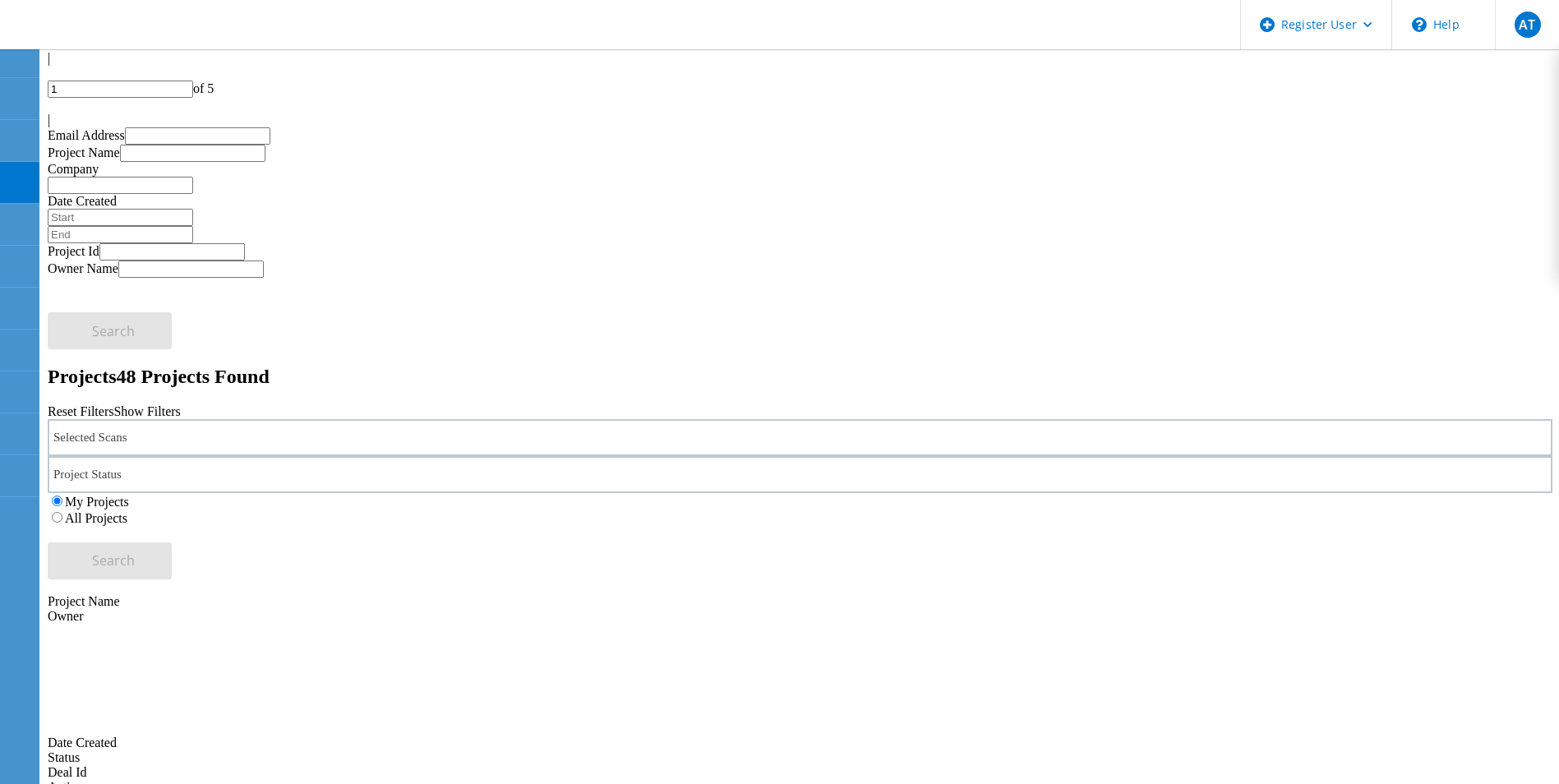
scroll to position [0, 0]
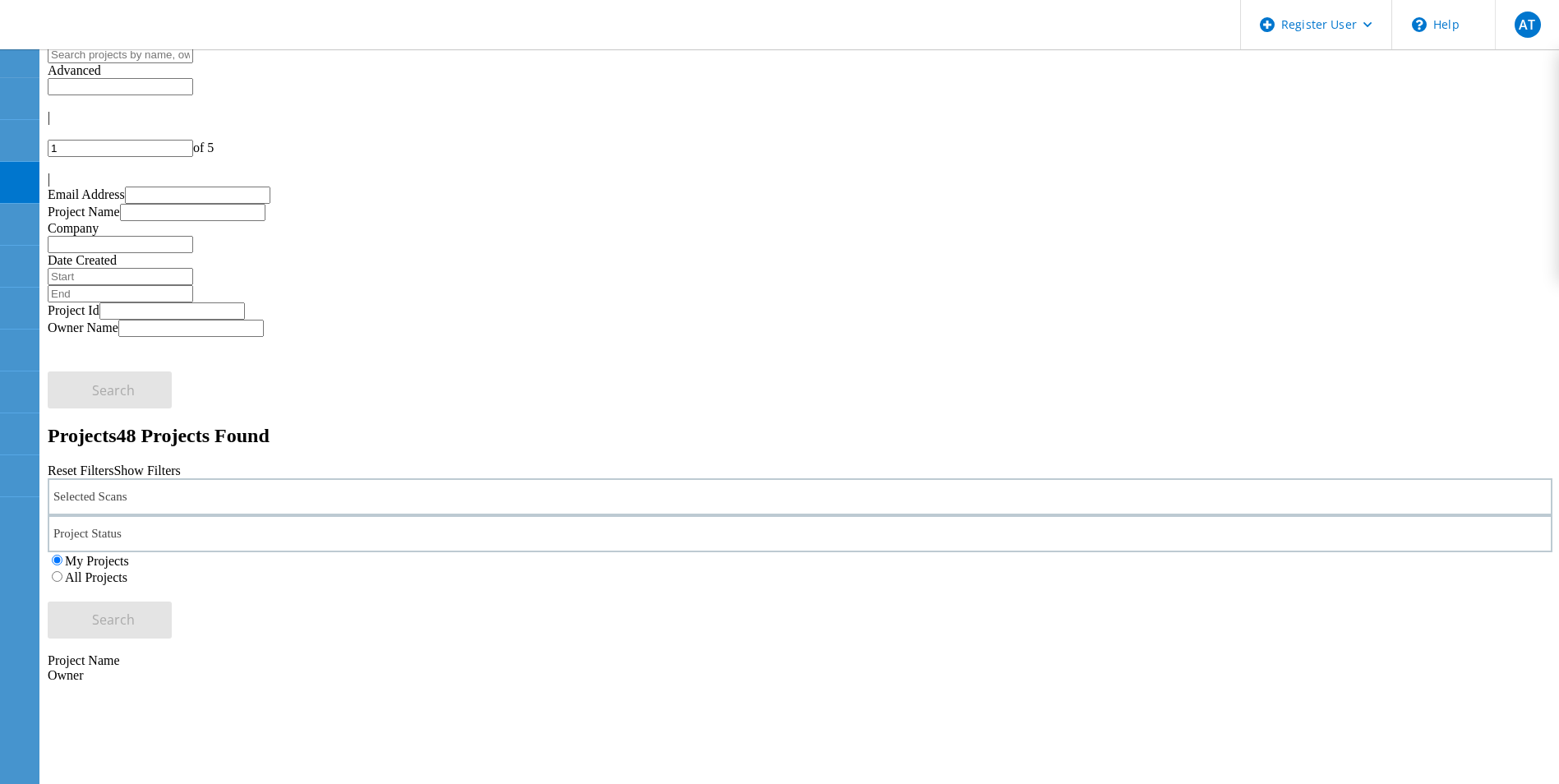
click at [128, 570] on label "All Projects" at bounding box center [96, 577] width 62 height 14
click at [62, 571] on input "All Projects" at bounding box center [57, 576] width 11 height 11
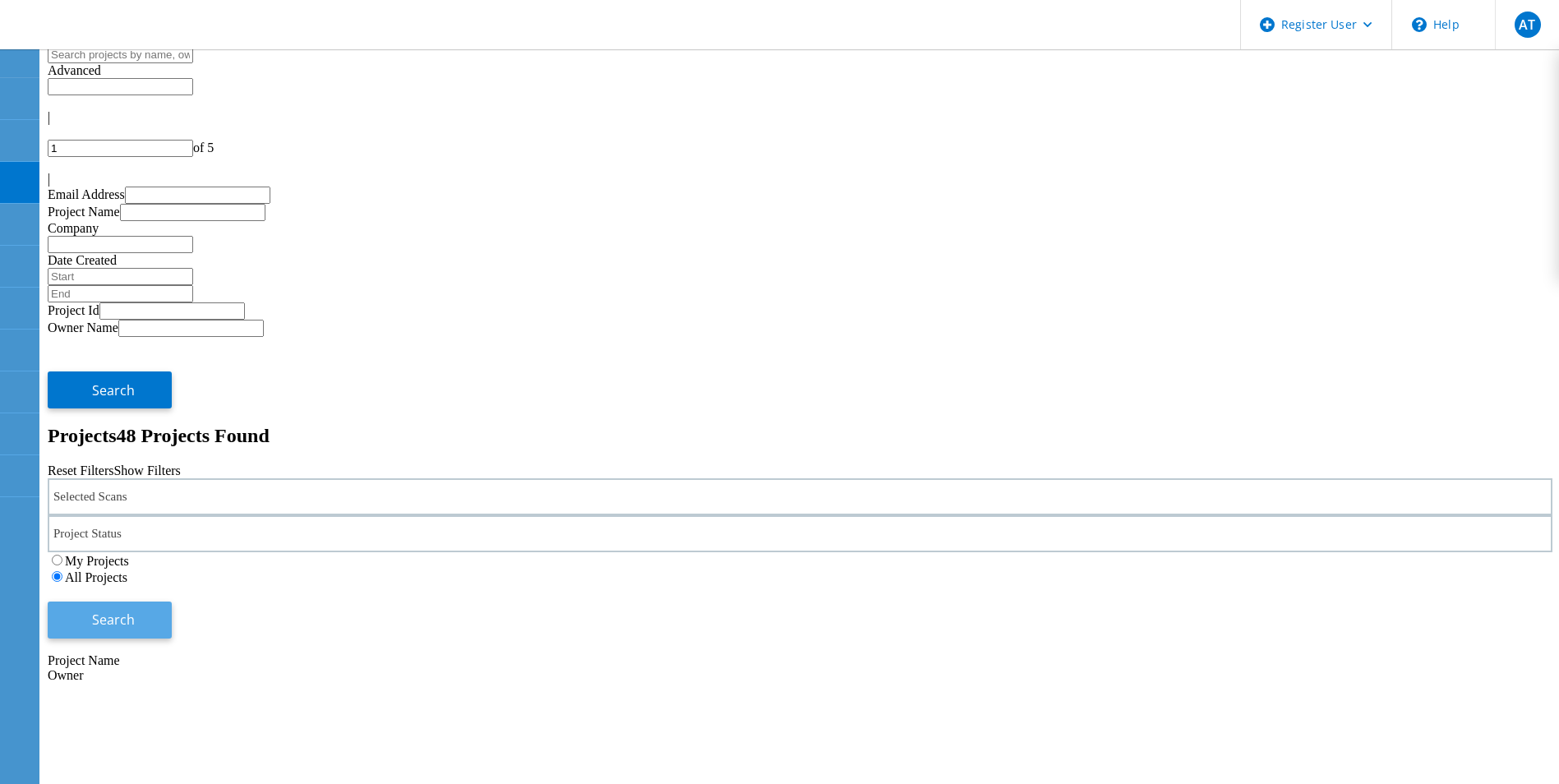
click at [134, 611] on span "Search" at bounding box center [113, 619] width 43 height 19
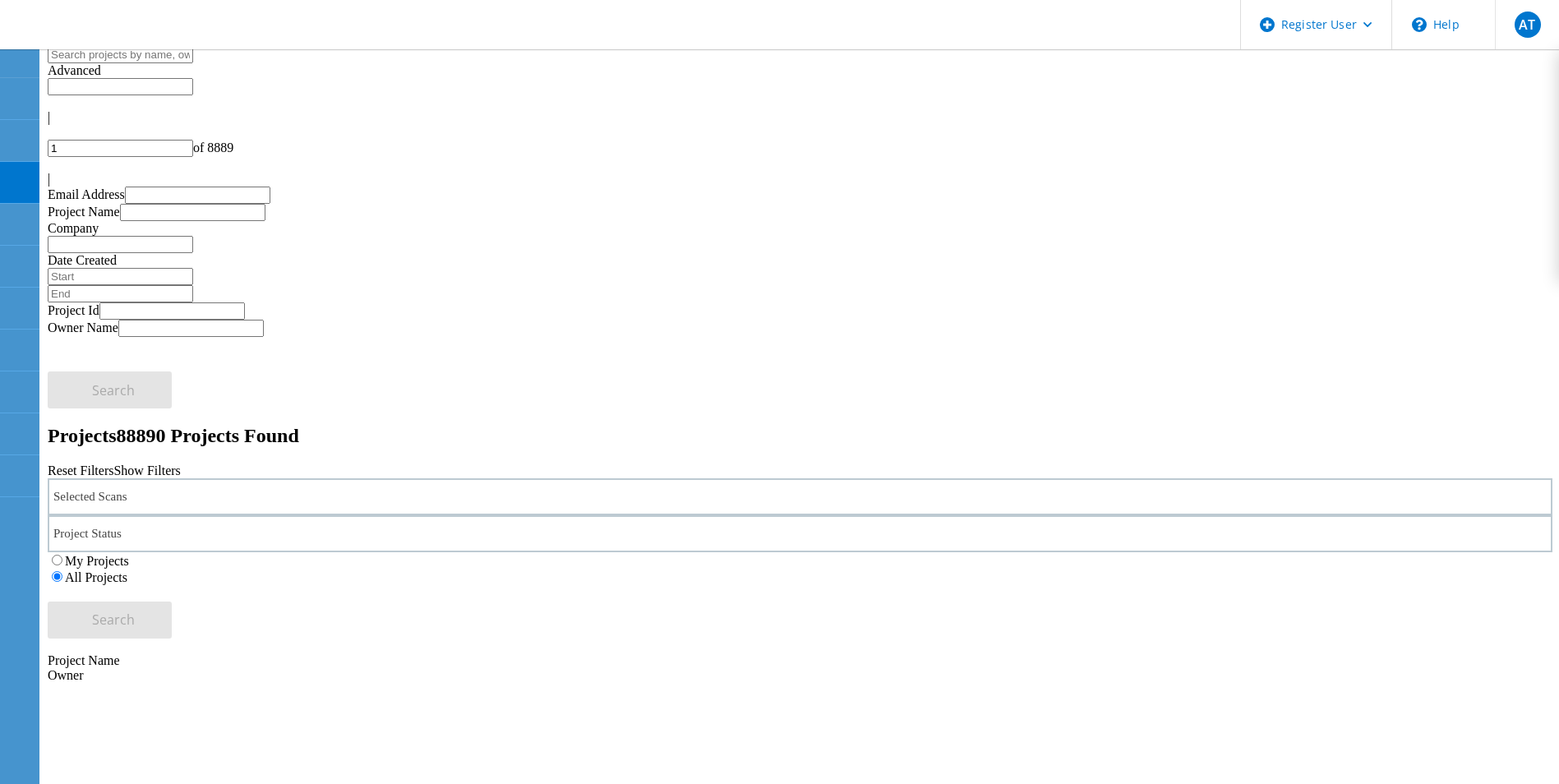
click at [405, 478] on div "Selected Scans" at bounding box center [800, 497] width 1504 height 37
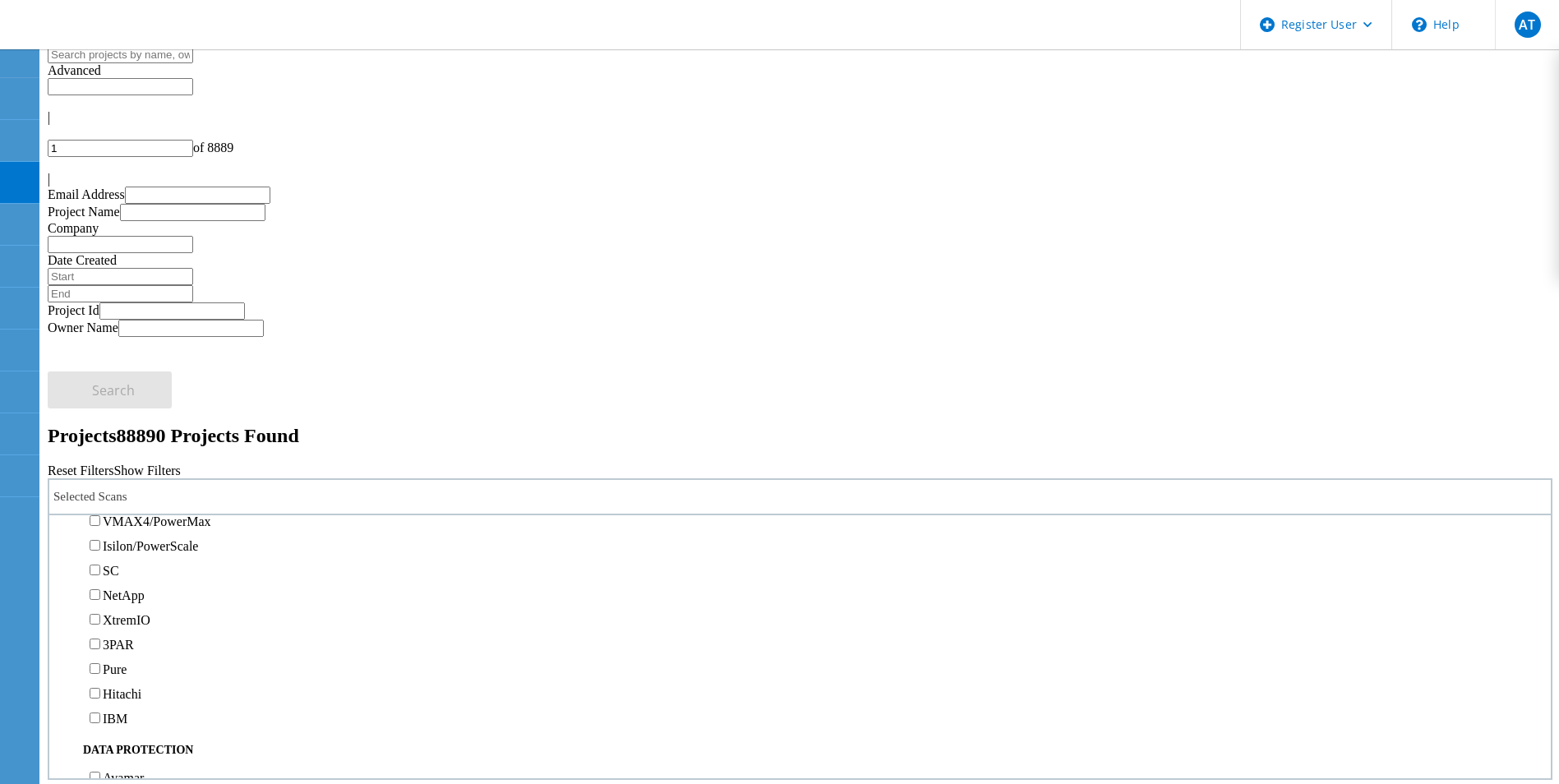
scroll to position [411, 0]
click at [123, 468] on label "PowerStore" at bounding box center [133, 475] width 61 height 14
click at [100, 469] on input "PowerStore" at bounding box center [95, 474] width 11 height 11
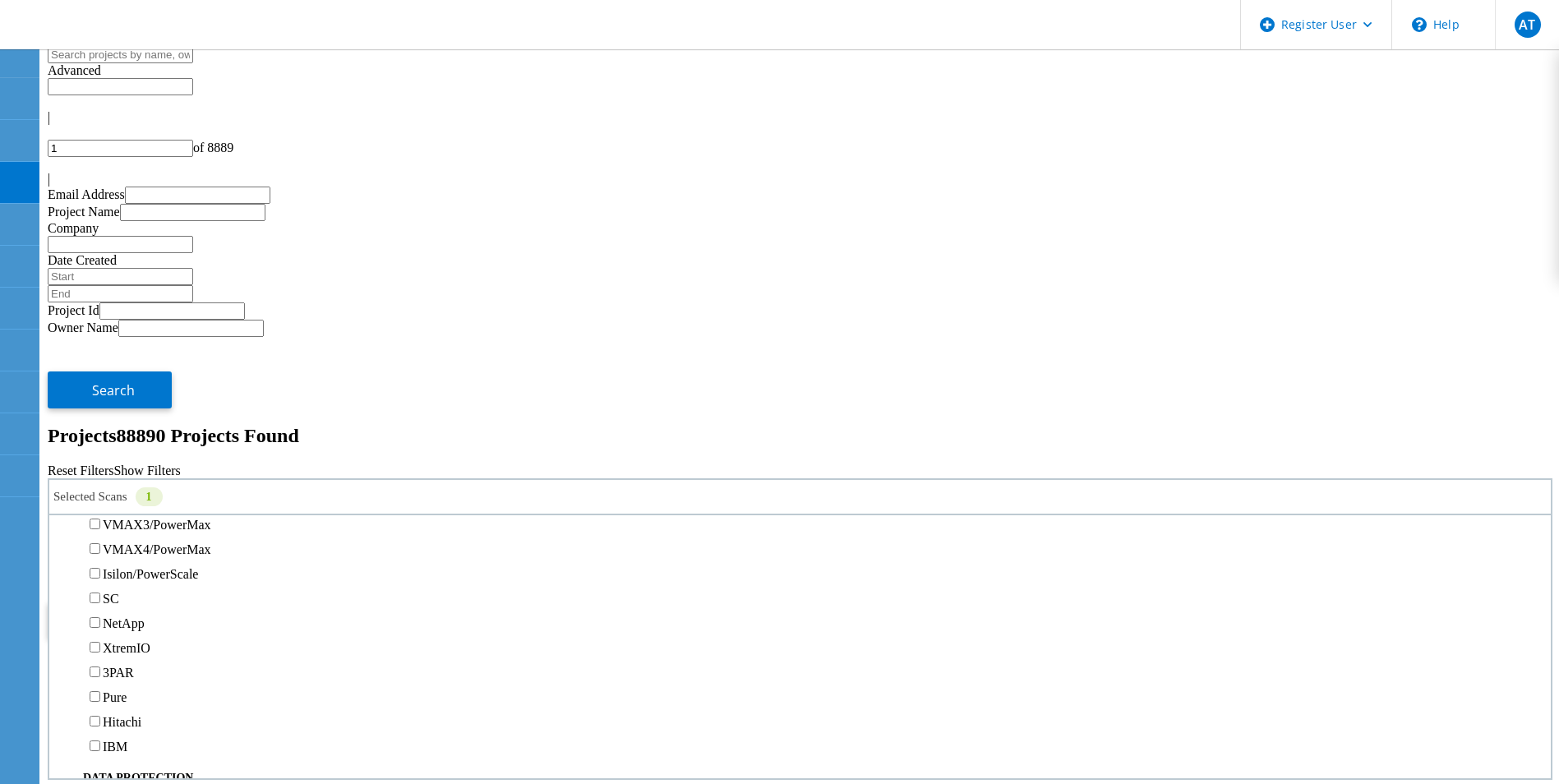
click at [134, 611] on span "Search" at bounding box center [113, 619] width 43 height 19
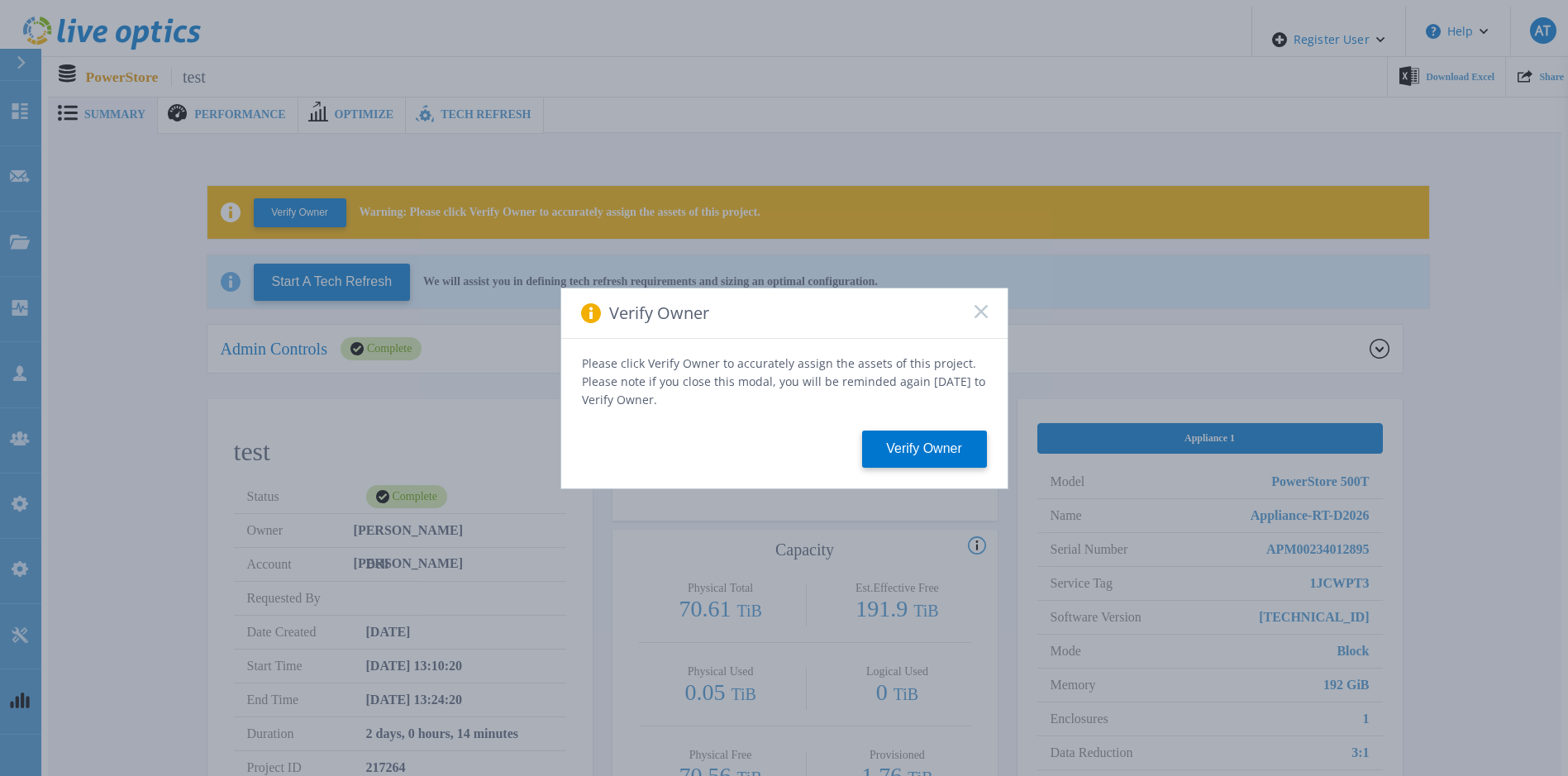
click at [978, 315] on rect at bounding box center [980, 311] width 14 height 14
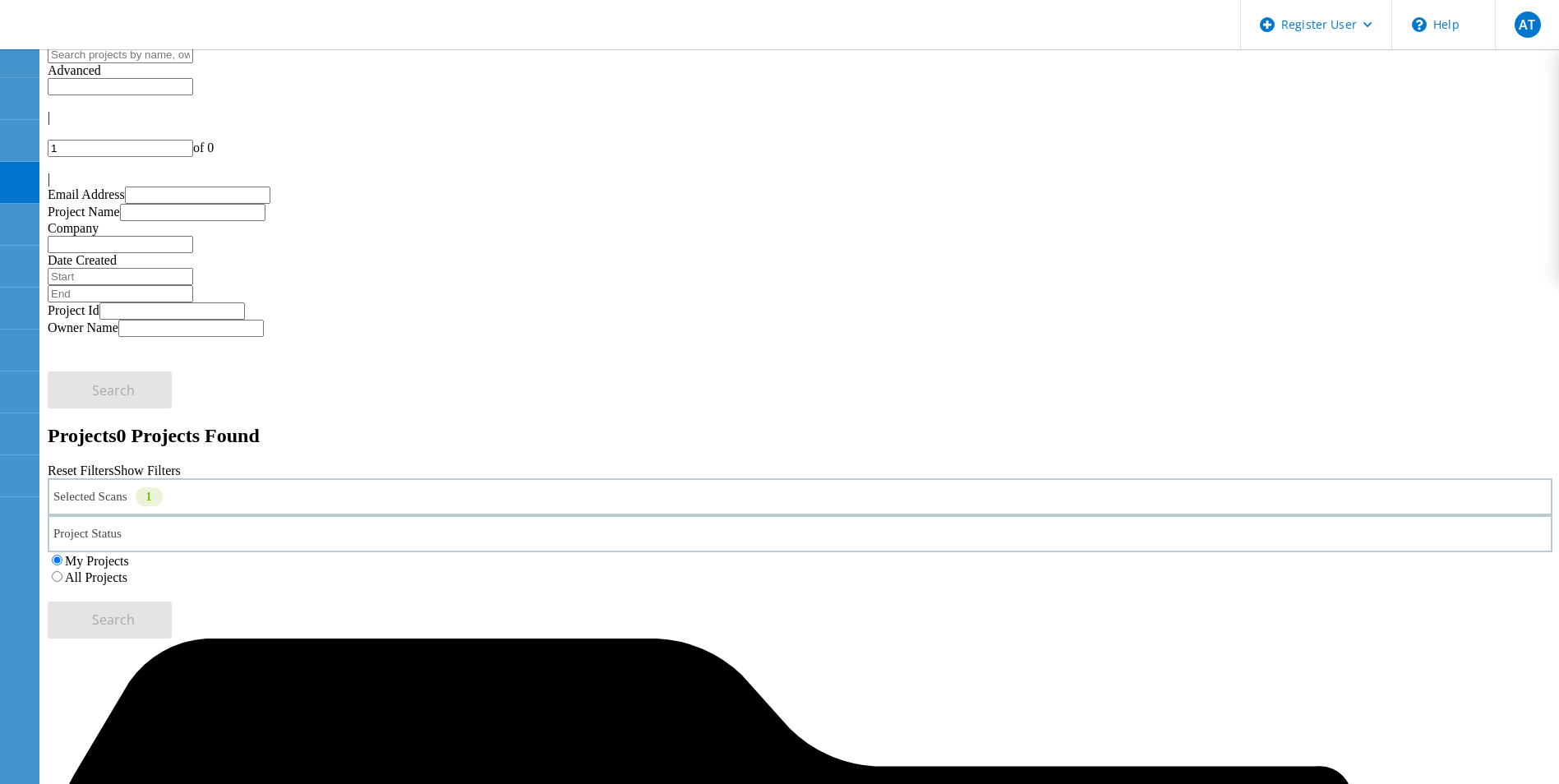
click at [432, 478] on div "Selected Scans 1" at bounding box center [800, 497] width 1504 height 37
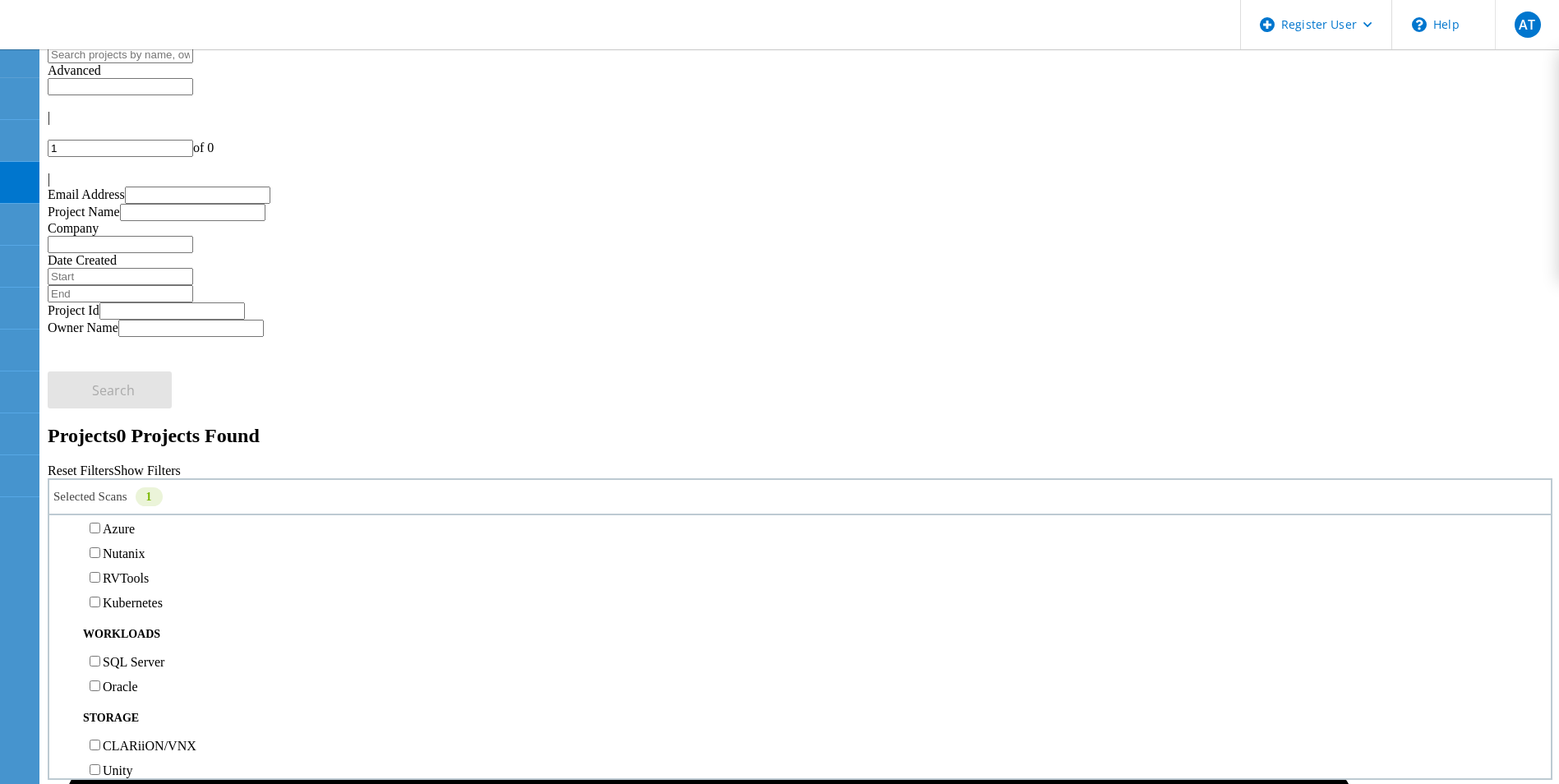
scroll to position [246, 0]
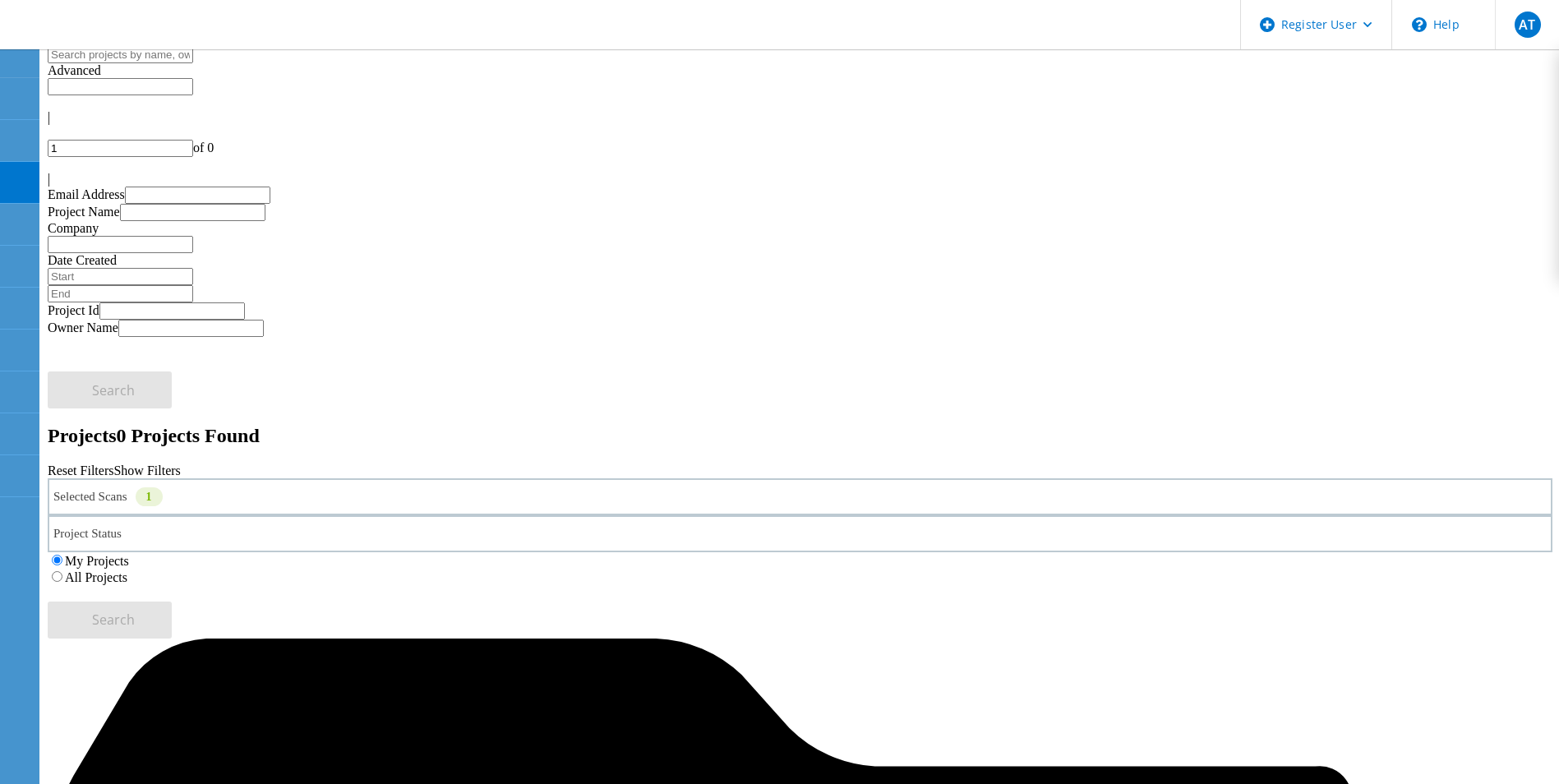
click at [128, 570] on label "All Projects" at bounding box center [96, 577] width 62 height 14
click at [62, 571] on input "All Projects" at bounding box center [57, 576] width 11 height 11
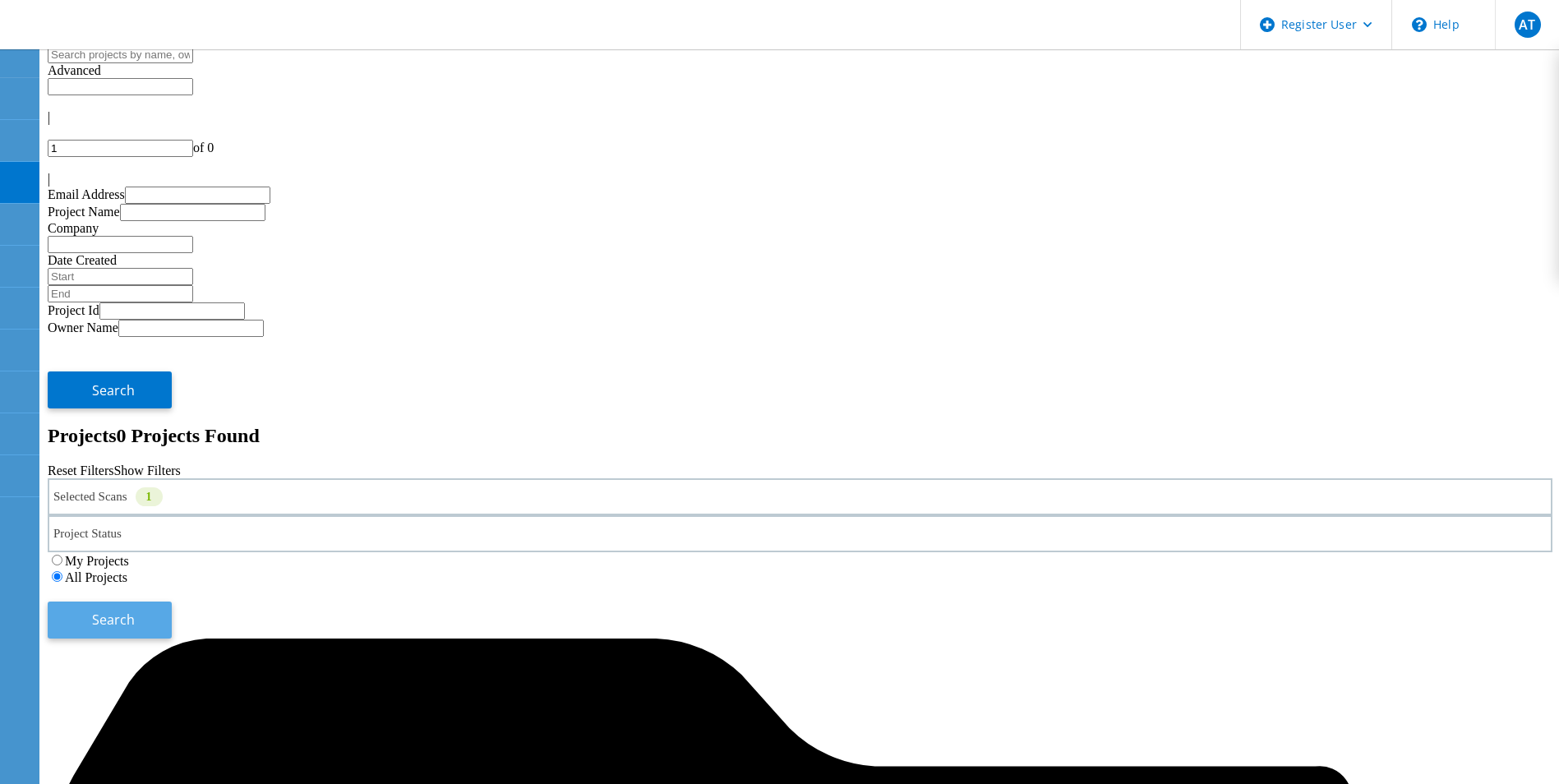
click at [171, 601] on button "Search" at bounding box center [109, 619] width 124 height 37
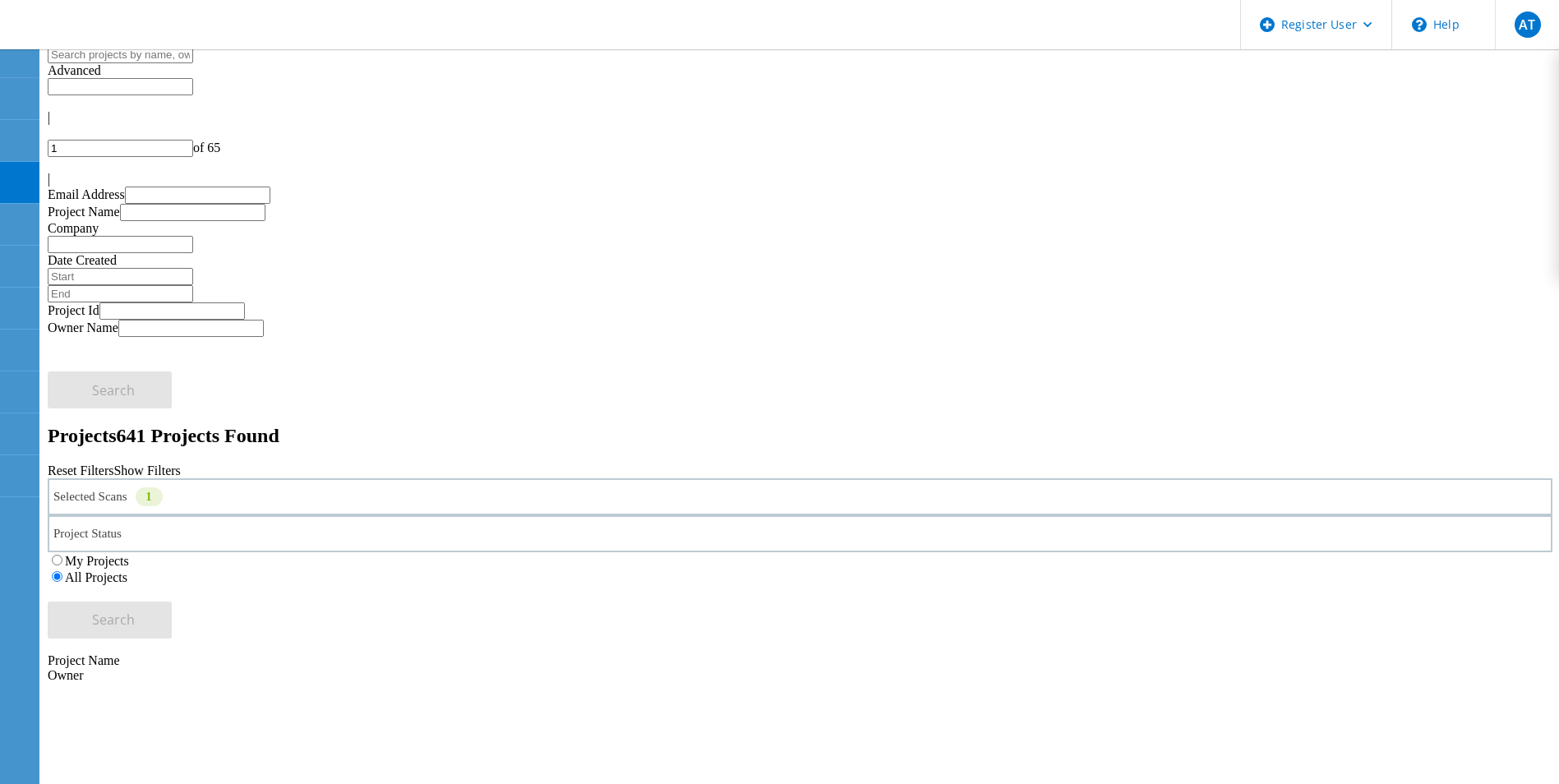
click at [193, 139] on input "1" at bounding box center [120, 148] width 145 height 18
click at [193, 139] on input "10" at bounding box center [120, 148] width 145 height 18
type input "1"
type input "20"
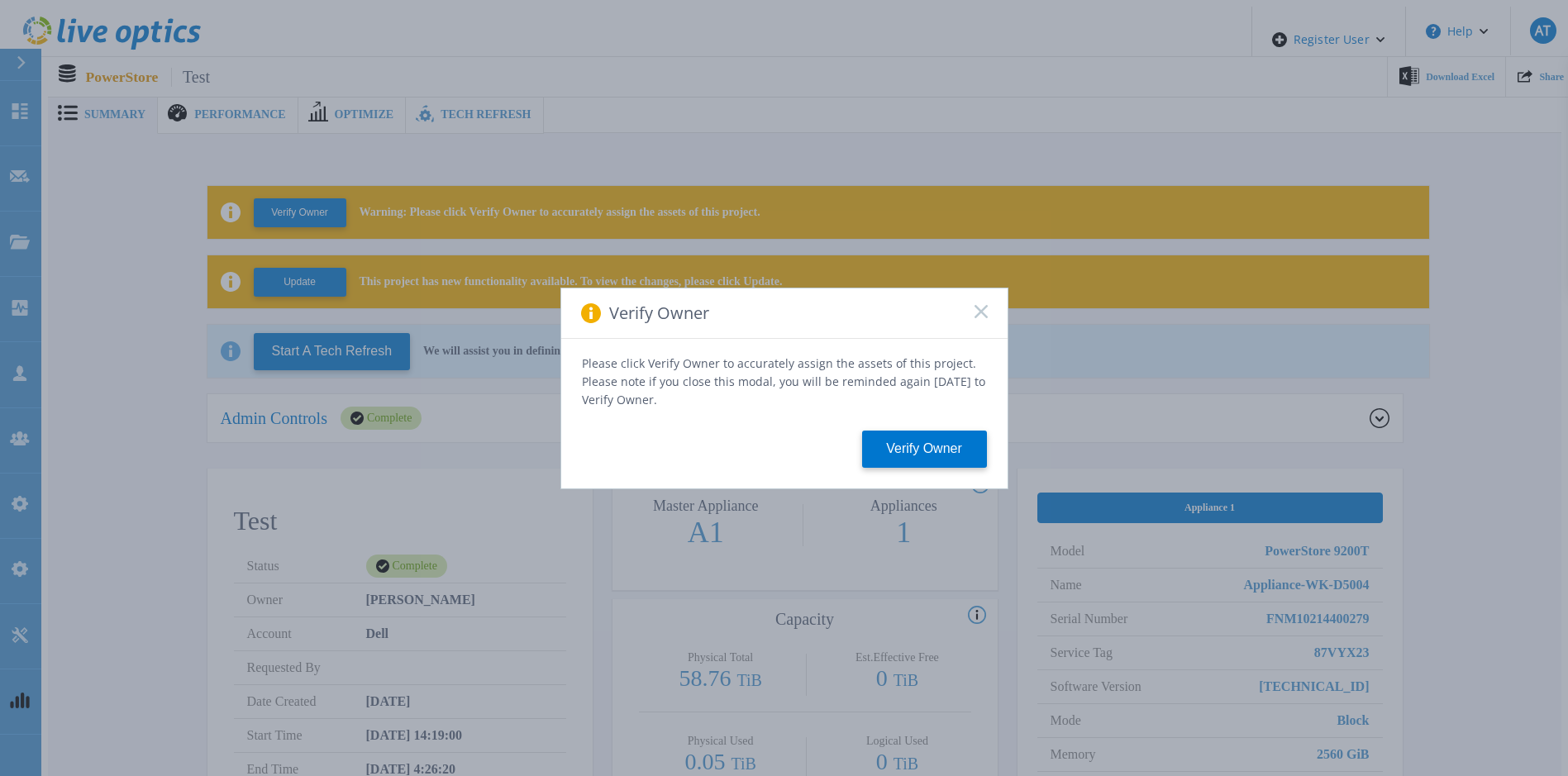
click at [1494, 190] on div "Verify Owner Please click Verify Owner to accurately assign the assets of this …" at bounding box center [784, 388] width 1568 height 776
click at [984, 317] on icon at bounding box center [980, 311] width 13 height 13
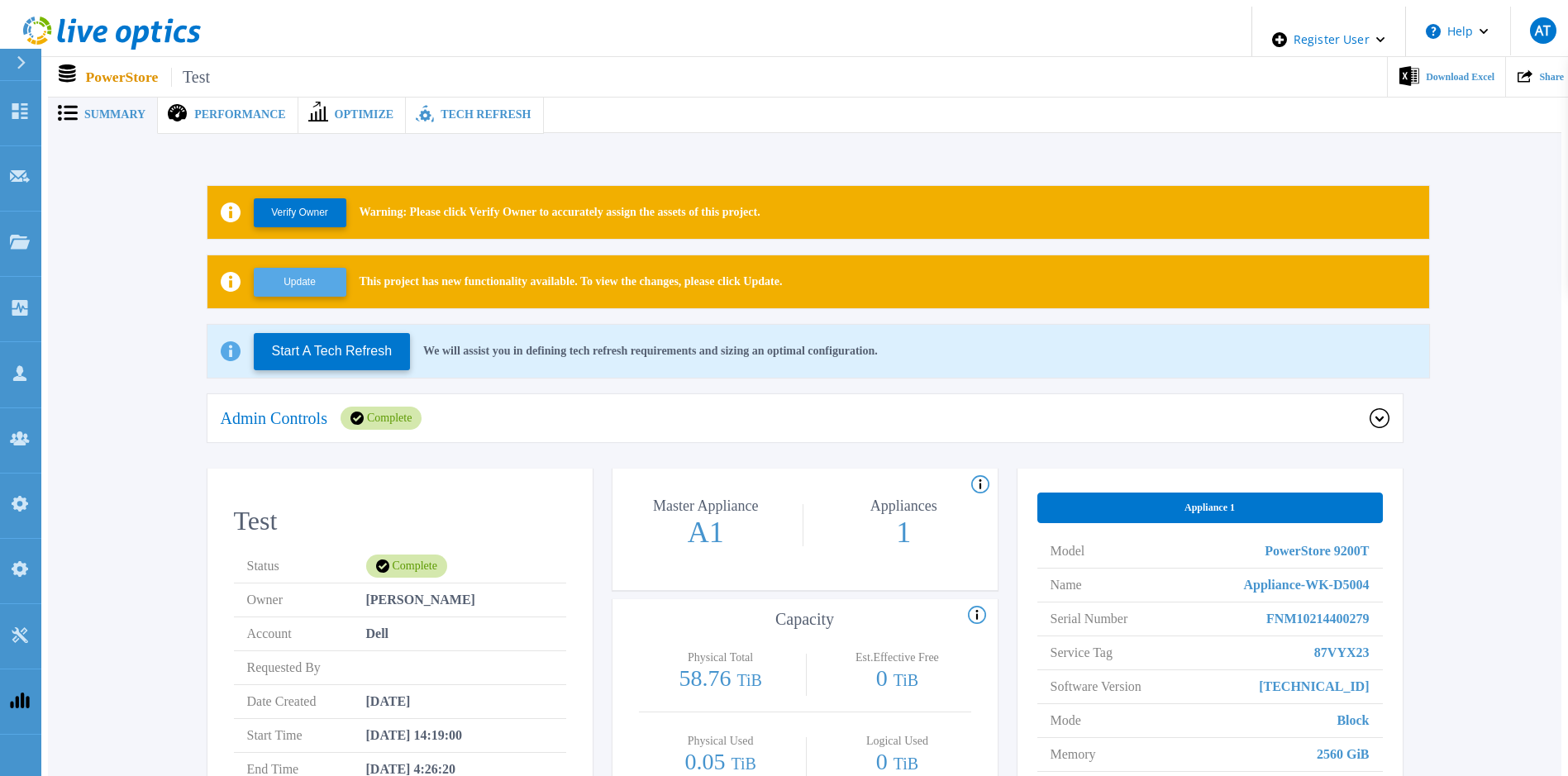
click at [317, 277] on button "Update" at bounding box center [300, 282] width 92 height 29
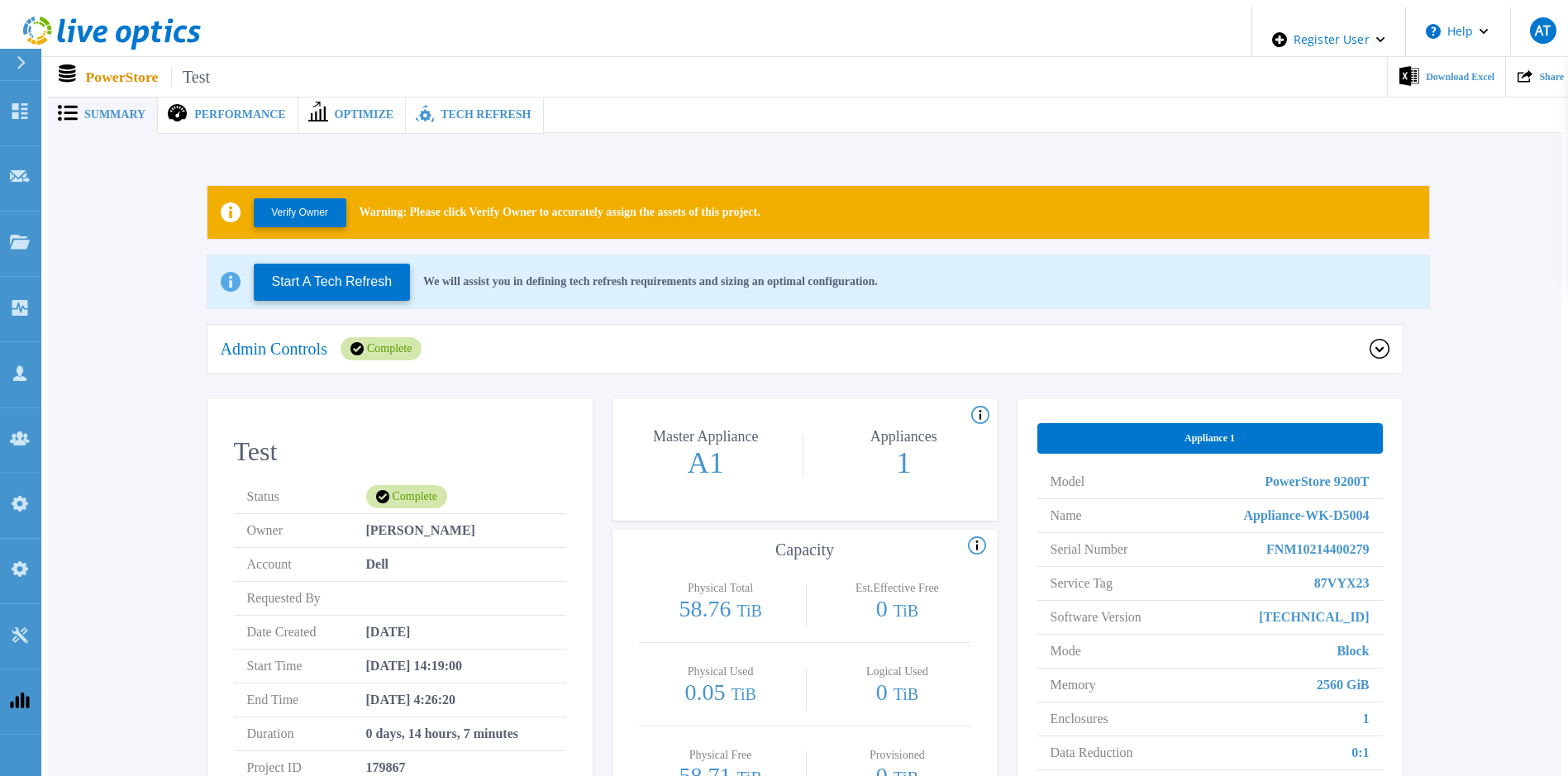
click at [359, 109] on span "Optimize" at bounding box center [365, 115] width 60 height 12
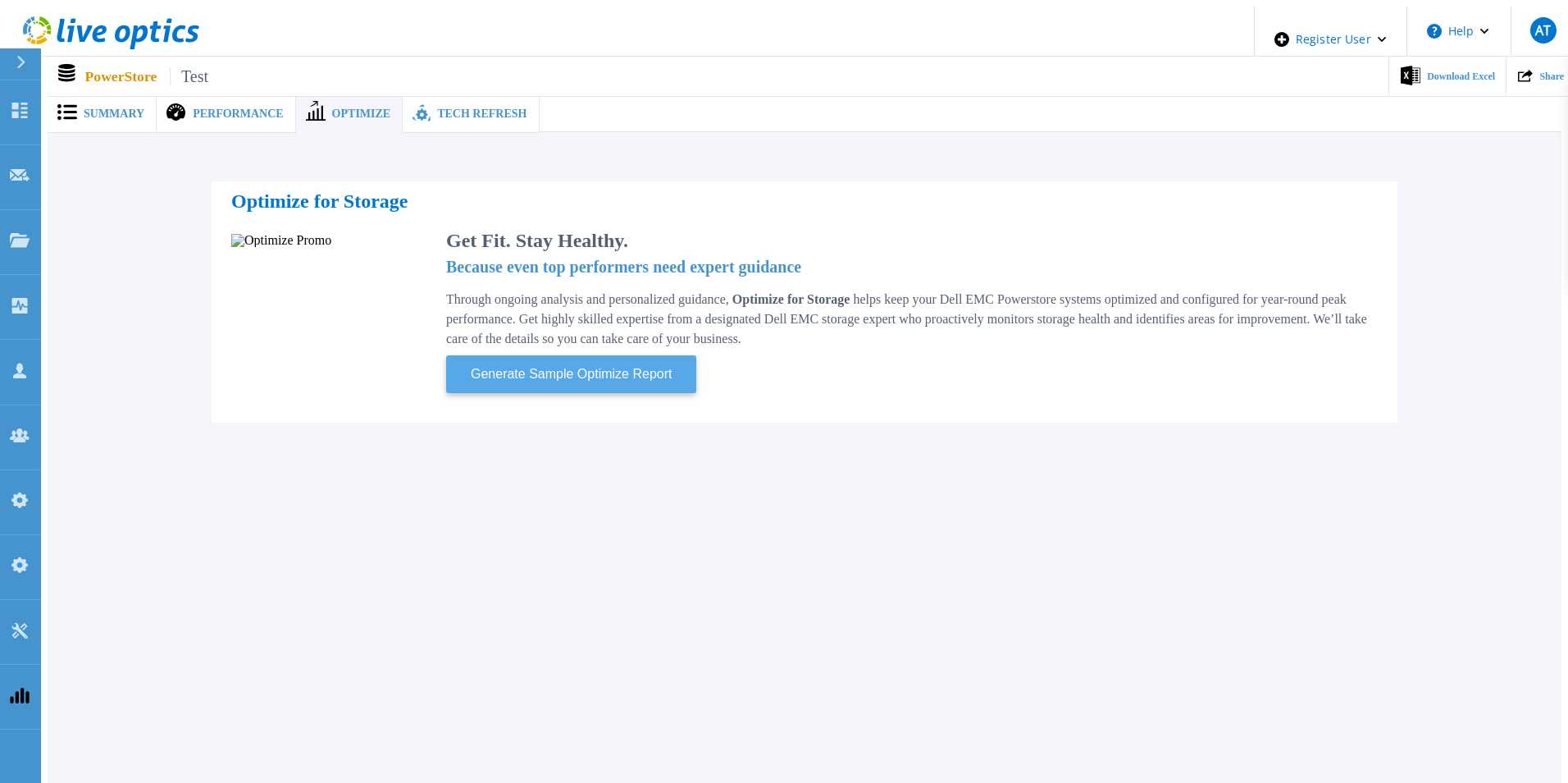
click at [615, 371] on span "Generate Sample Optimize Report" at bounding box center [571, 374] width 214 height 21
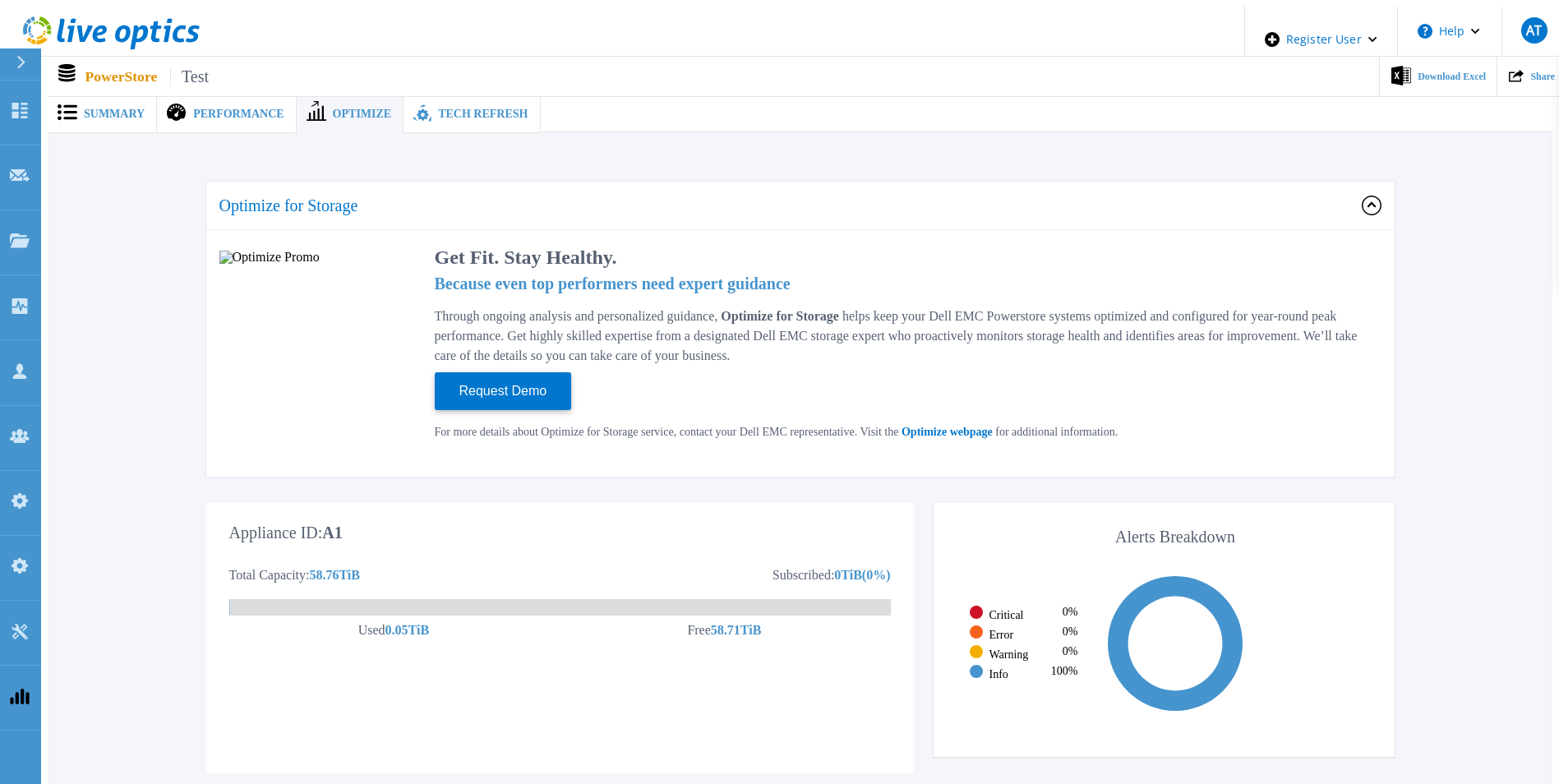
click at [442, 108] on span "Tech Refresh" at bounding box center [482, 114] width 90 height 12
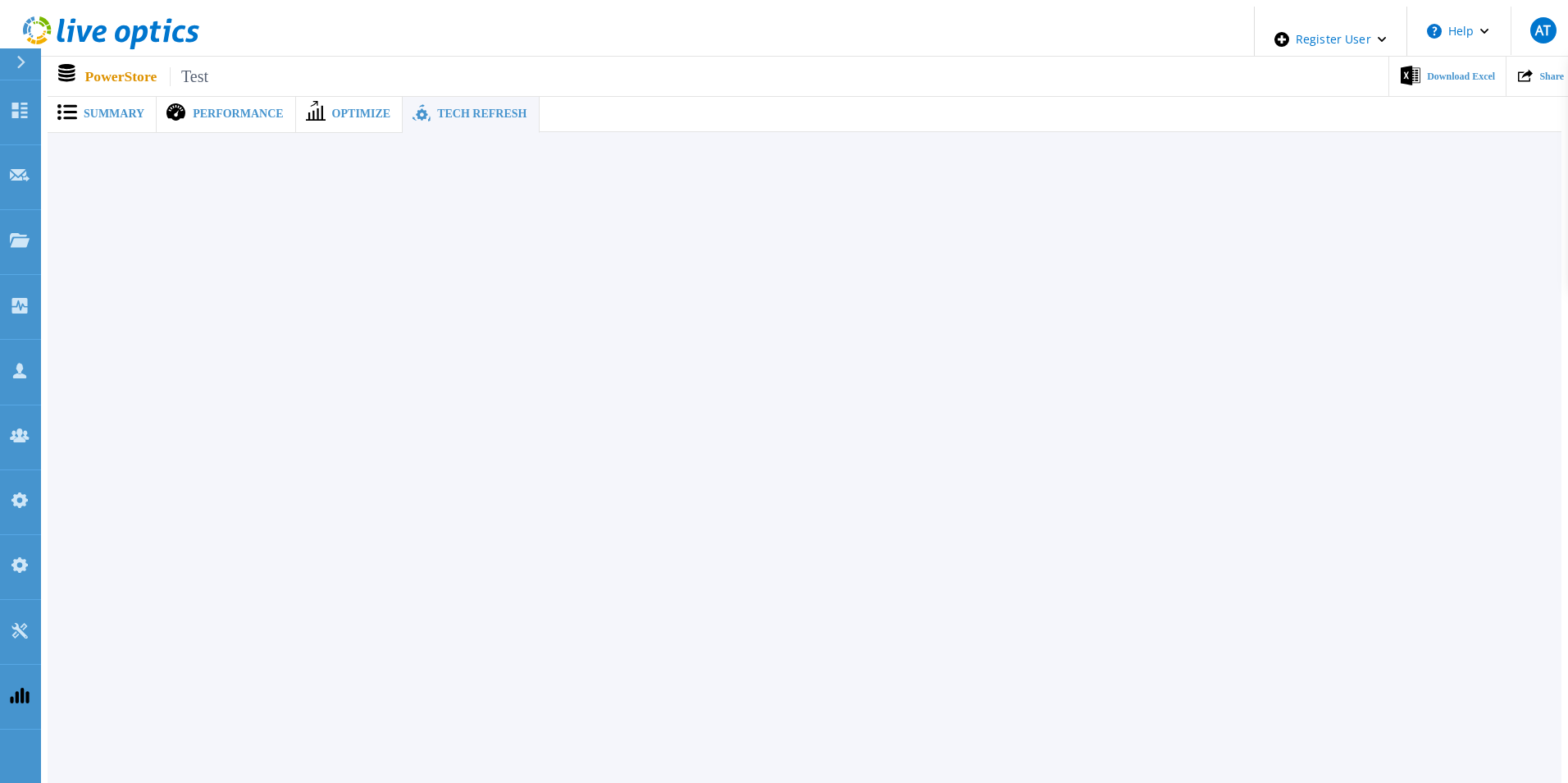
click at [226, 108] on span "Performance" at bounding box center [237, 114] width 90 height 12
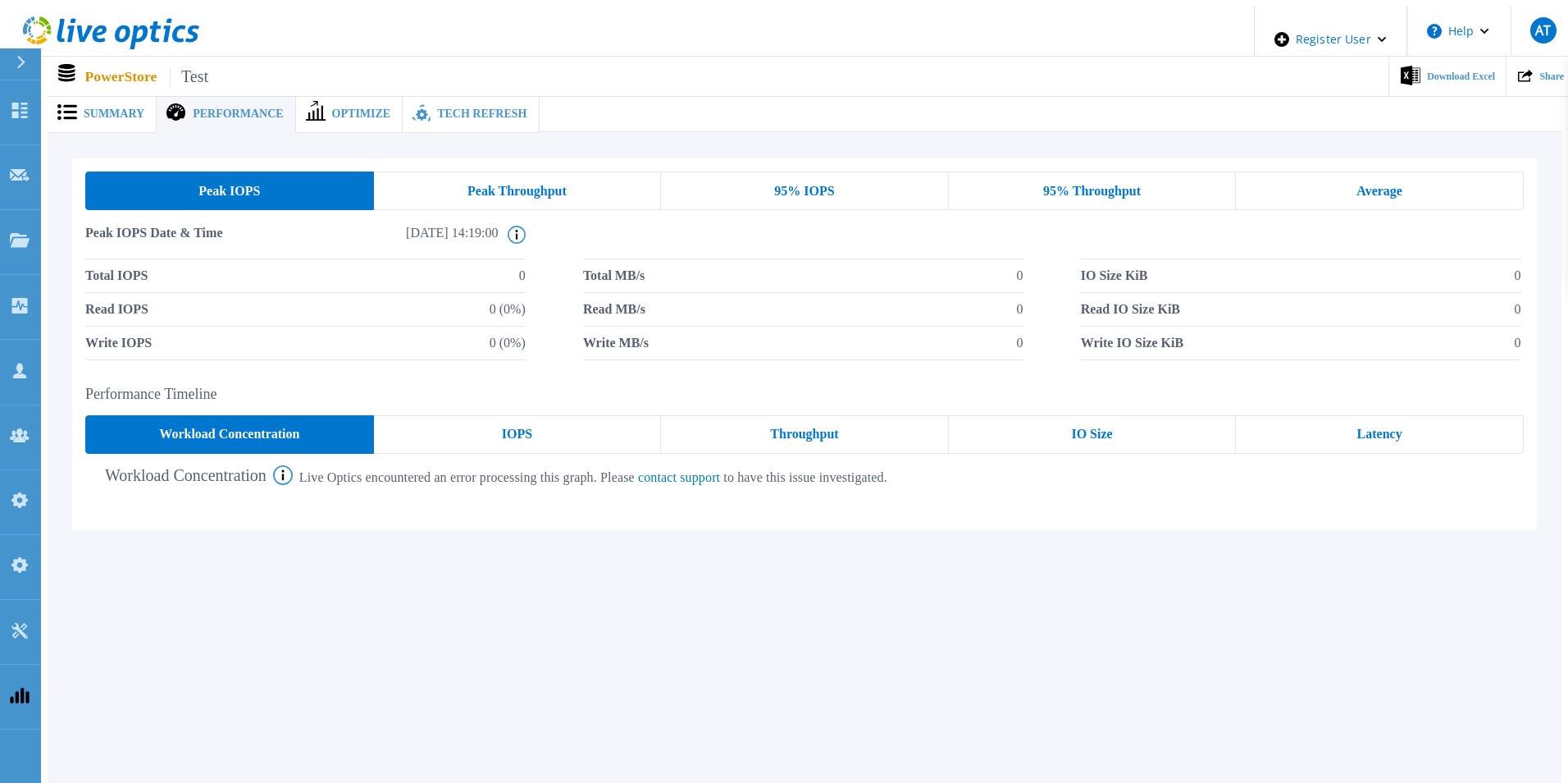
click at [121, 108] on span "Summary" at bounding box center [114, 114] width 60 height 12
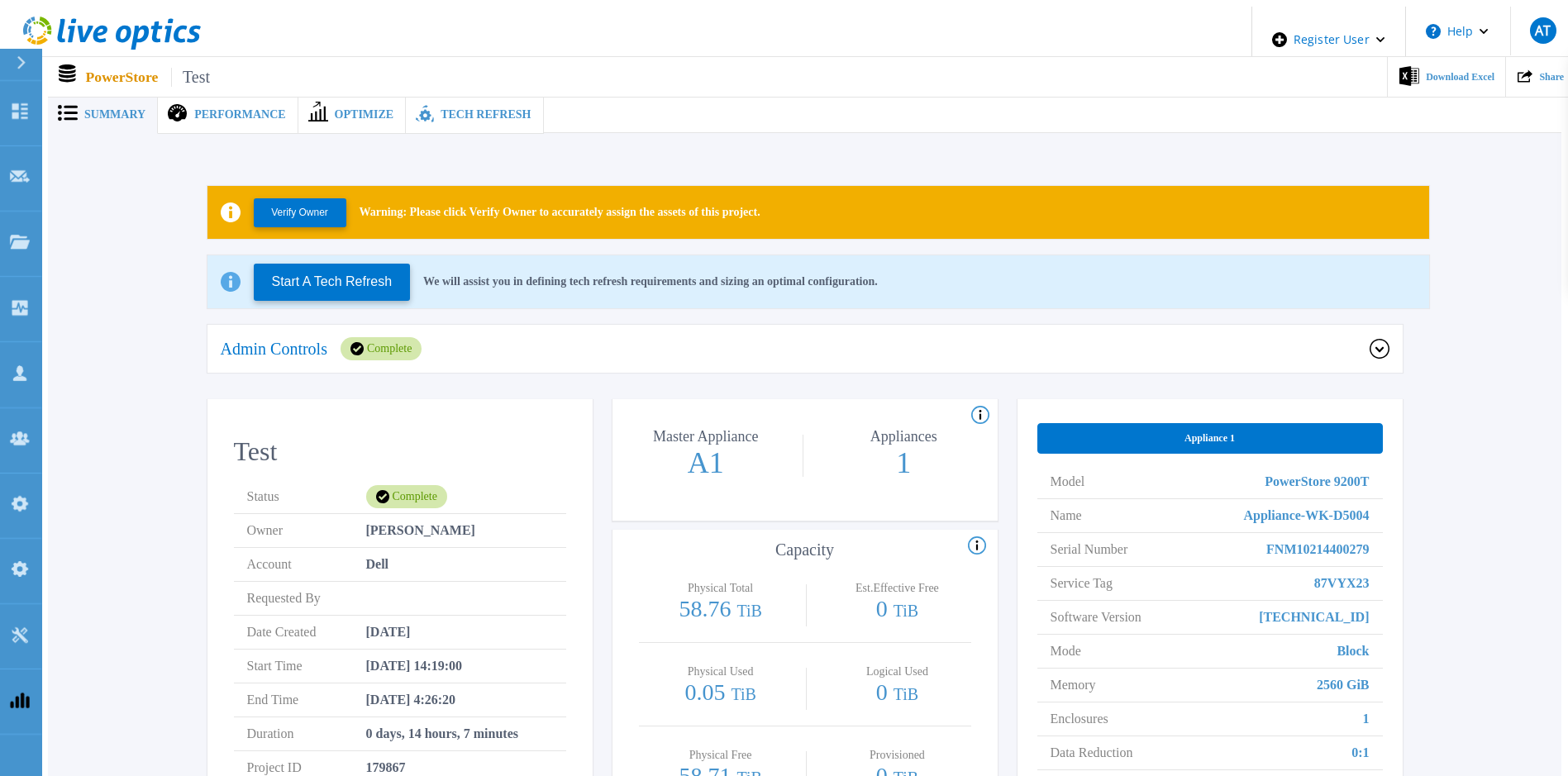
click at [1383, 347] on icon at bounding box center [1378, 349] width 8 height 5
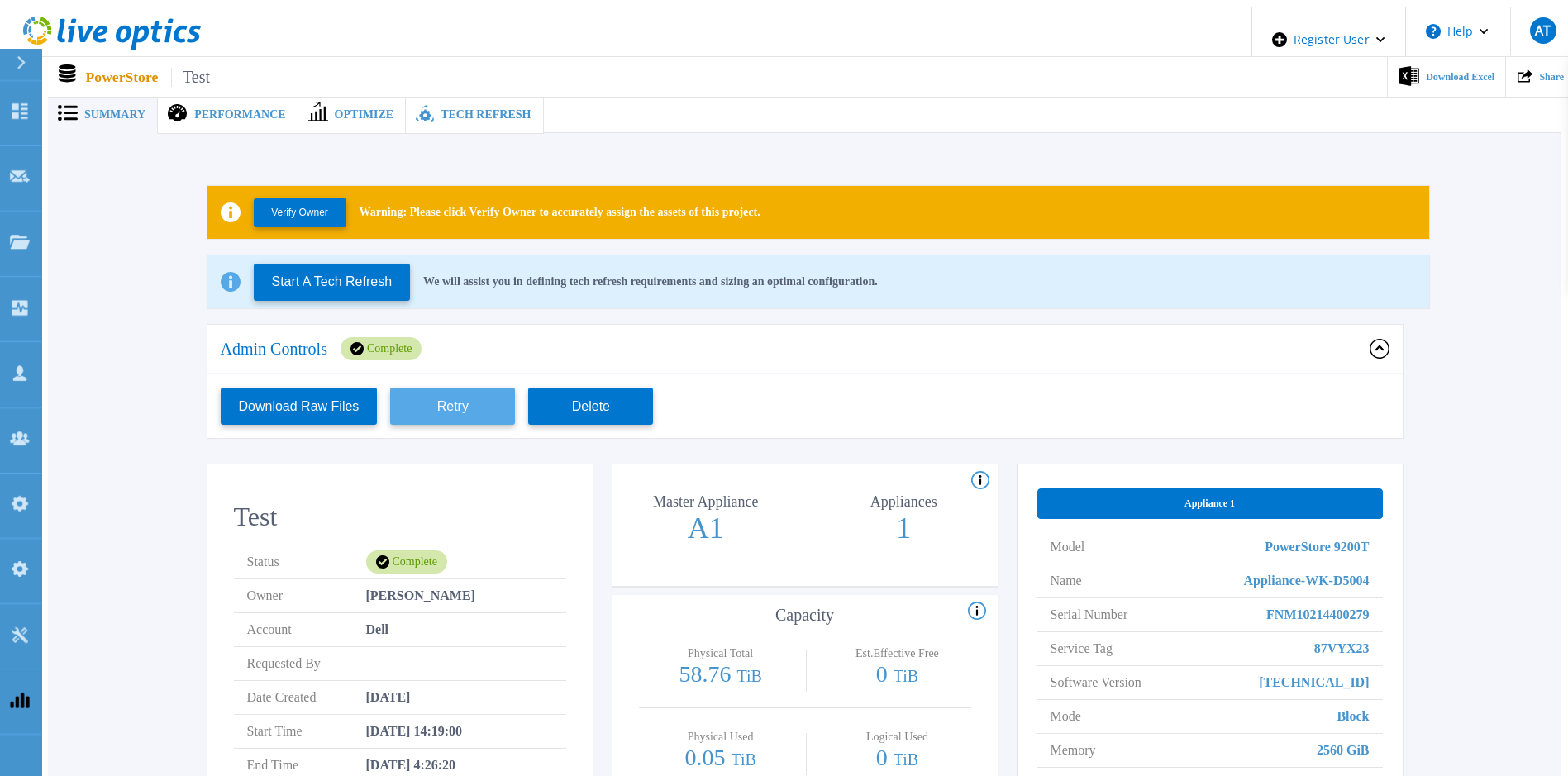
click at [455, 396] on button "Retry" at bounding box center [452, 407] width 124 height 37
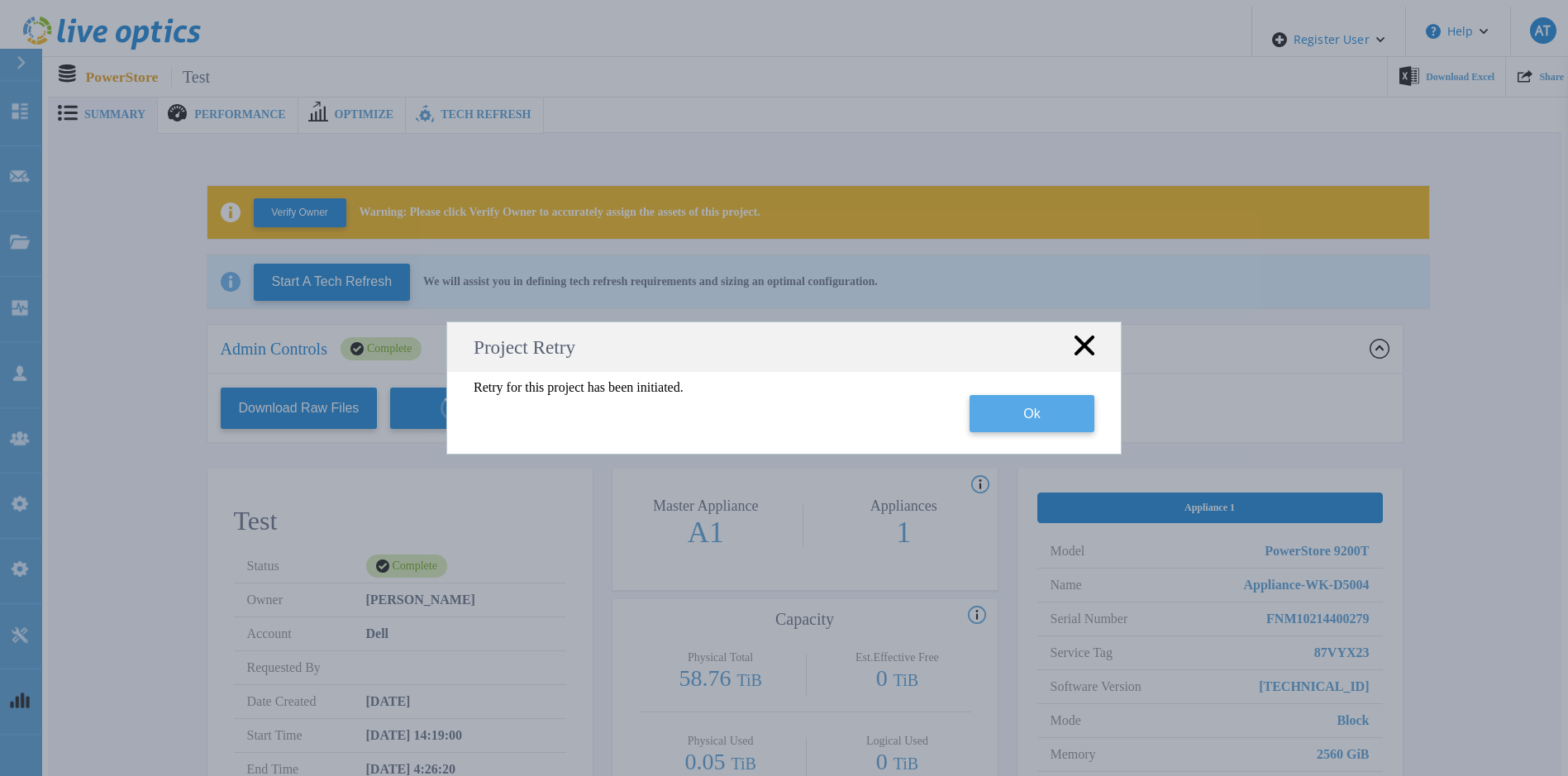
click at [1023, 424] on button "Ok" at bounding box center [1031, 413] width 124 height 37
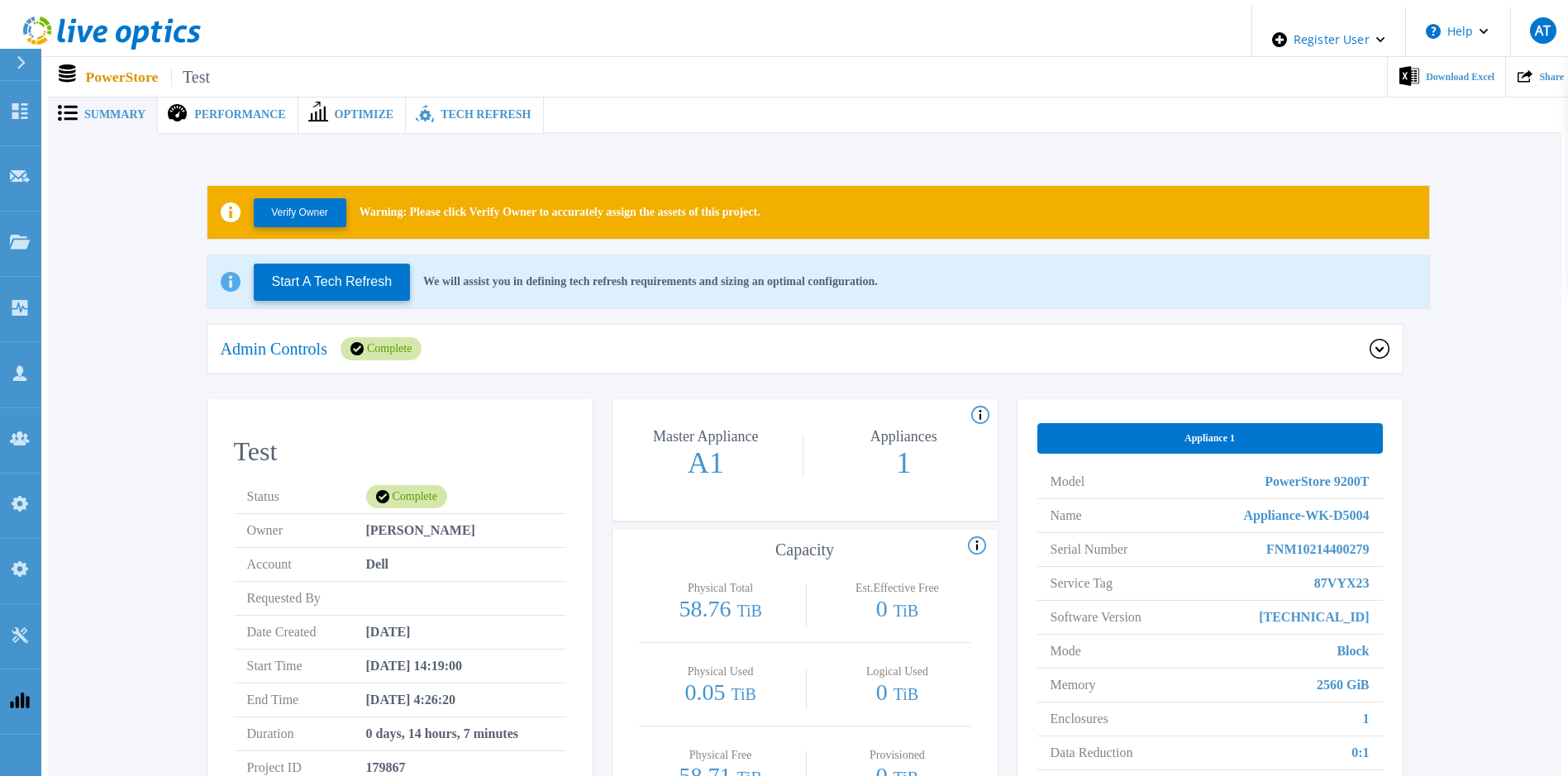
click at [335, 110] on span "Optimize" at bounding box center [365, 115] width 60 height 12
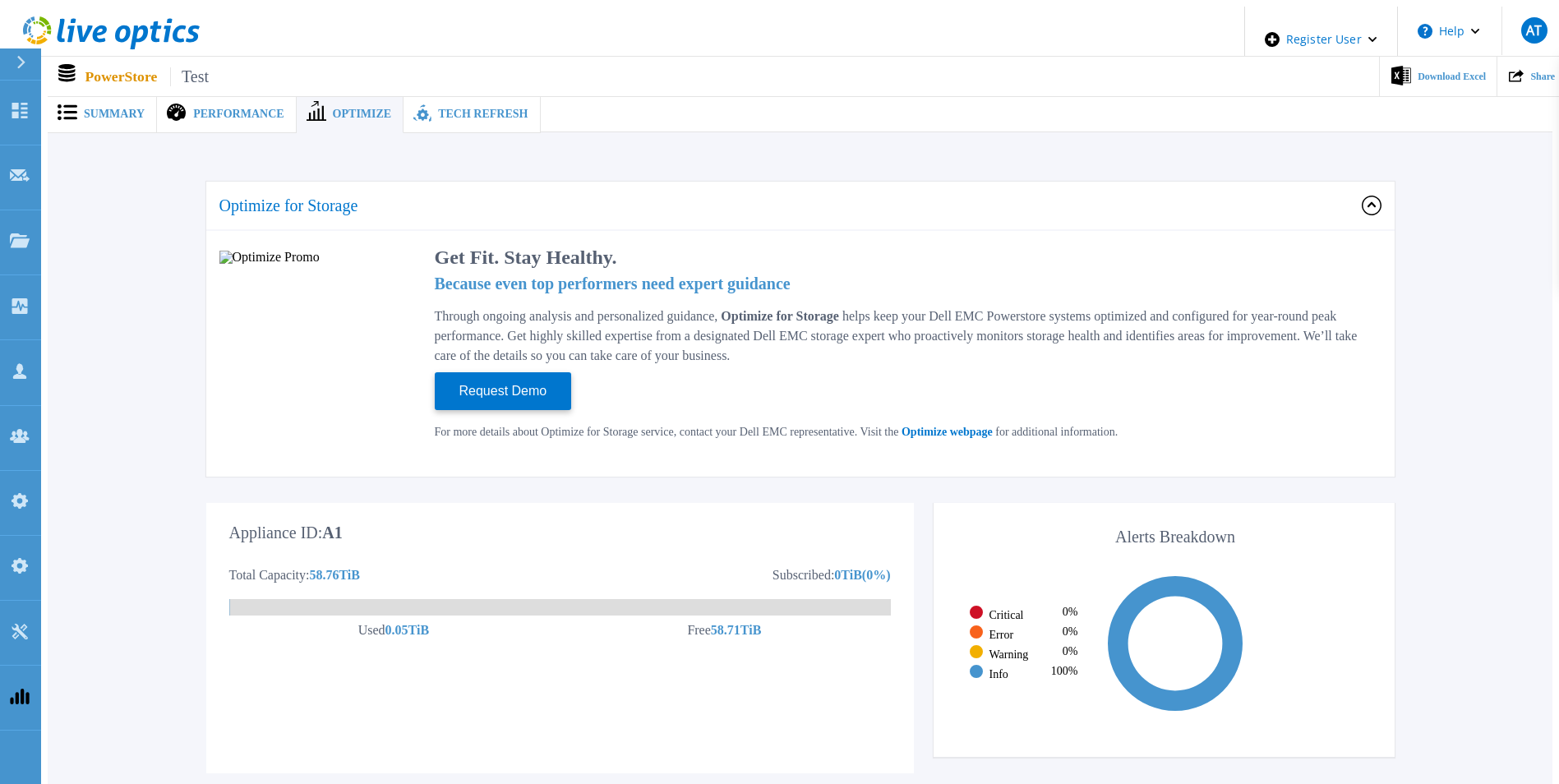
click at [108, 113] on span "Summary" at bounding box center [114, 114] width 60 height 12
